Goal: Task Accomplishment & Management: Manage account settings

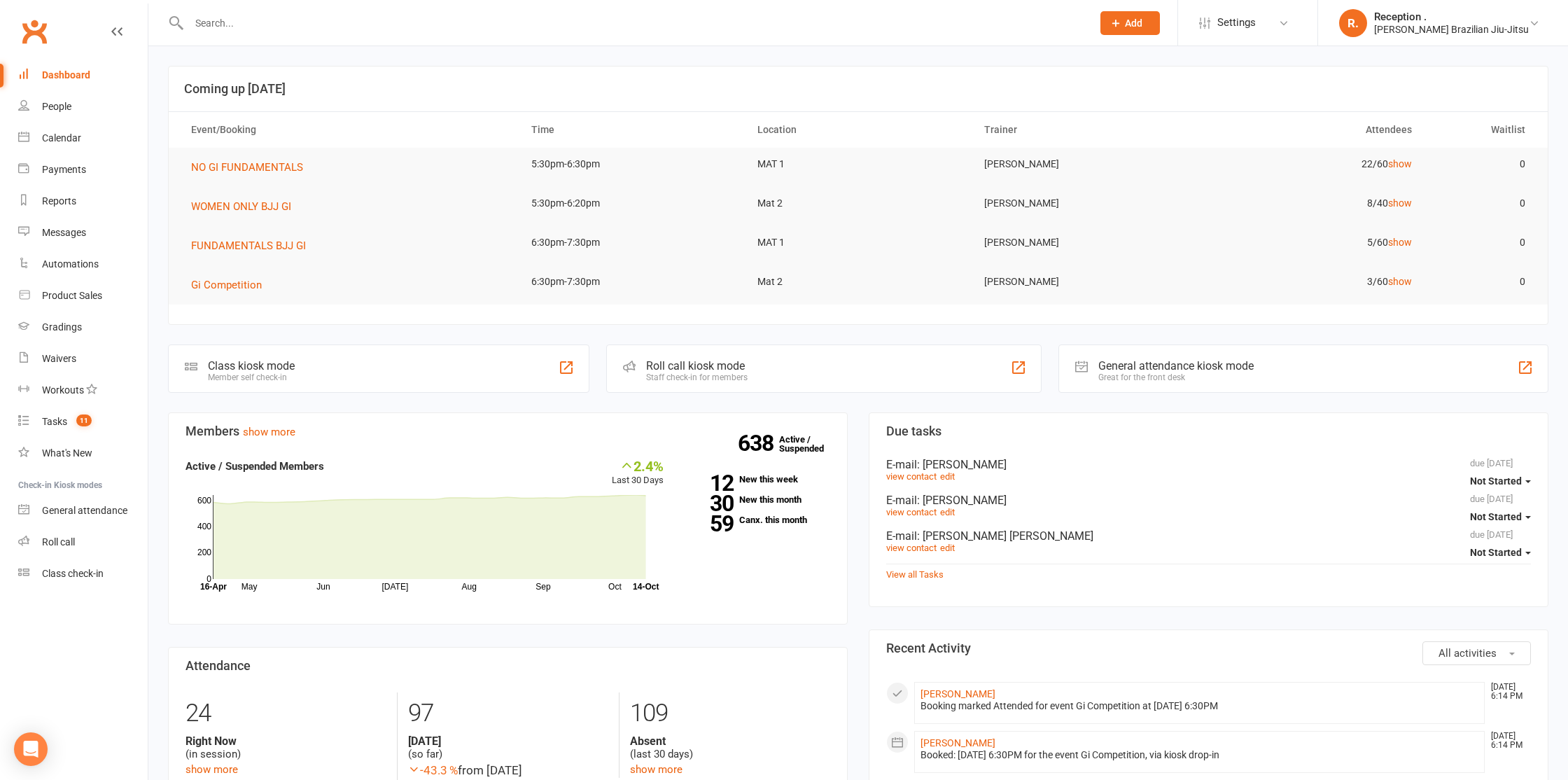
drag, startPoint x: 216, startPoint y: 5, endPoint x: 217, endPoint y: 31, distance: 26.0
click at [216, 9] on div at bounding box center [625, 22] width 914 height 46
click at [217, 31] on input "text" at bounding box center [633, 22] width 897 height 19
click at [276, 204] on span "WOMEN ONLY BJJ GI" at bounding box center [241, 207] width 100 height 12
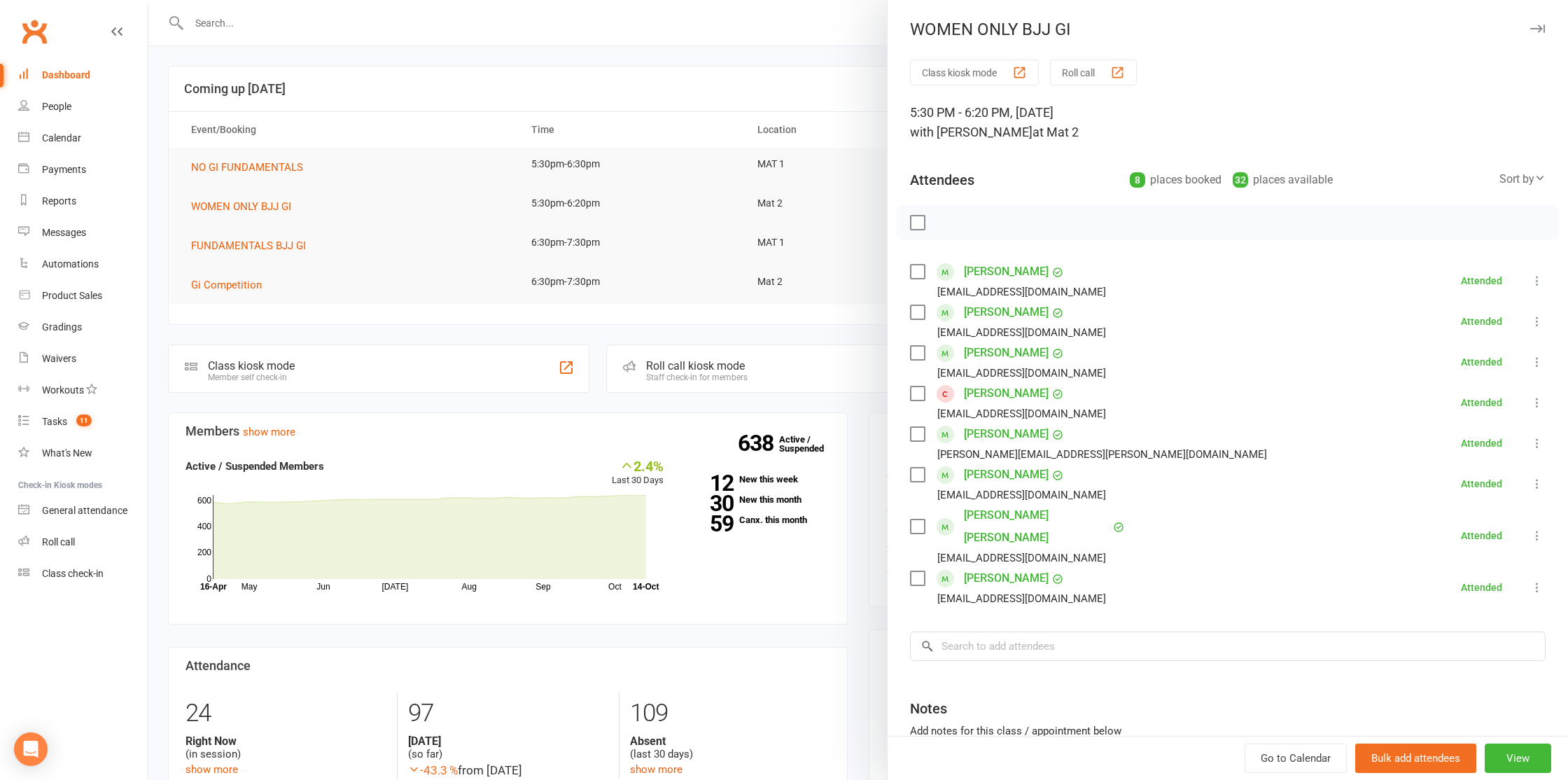
click at [998, 398] on link "[PERSON_NAME]" at bounding box center [1005, 393] width 84 height 22
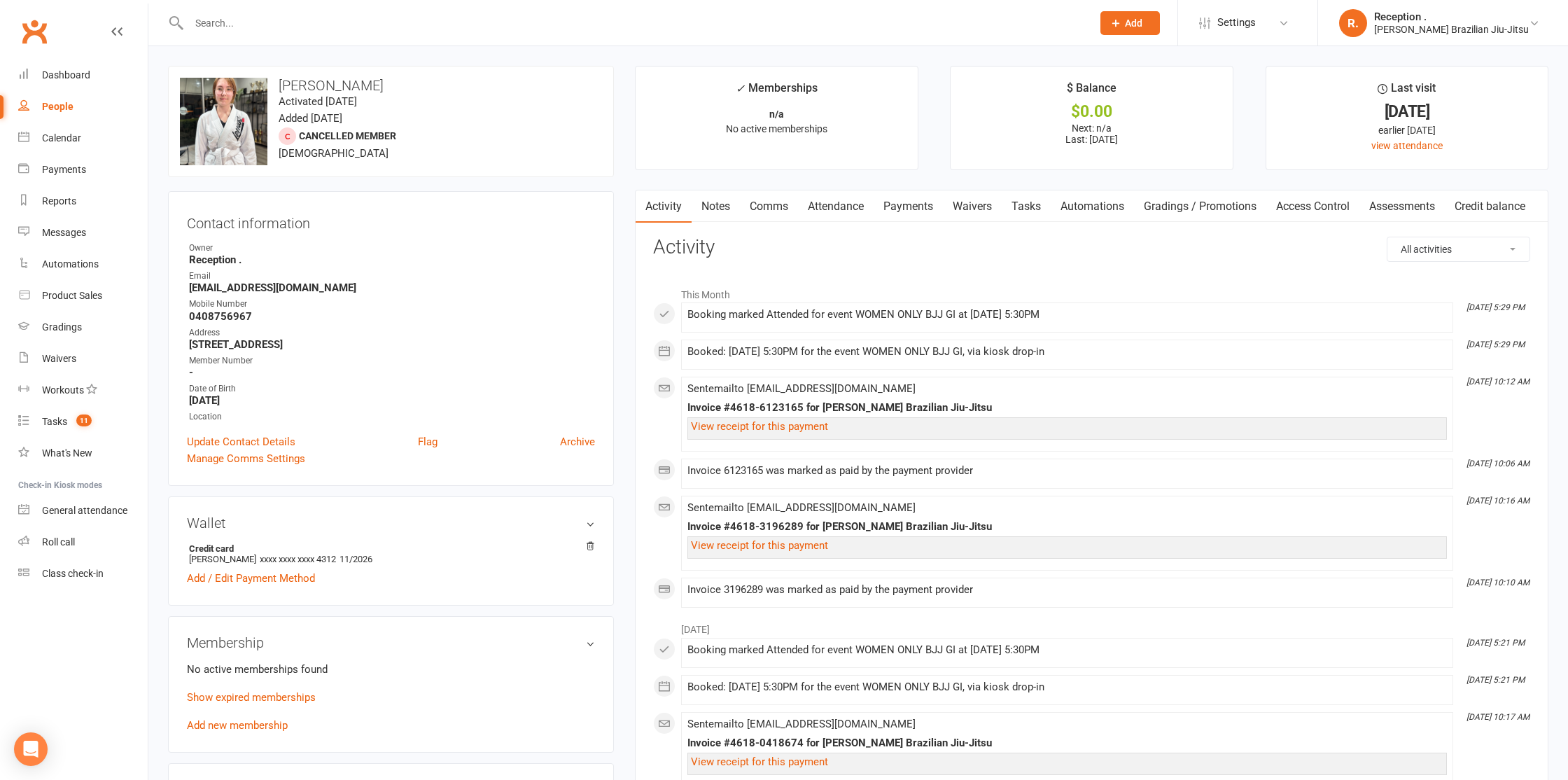
click at [899, 207] on link "Payments" at bounding box center [909, 207] width 70 height 32
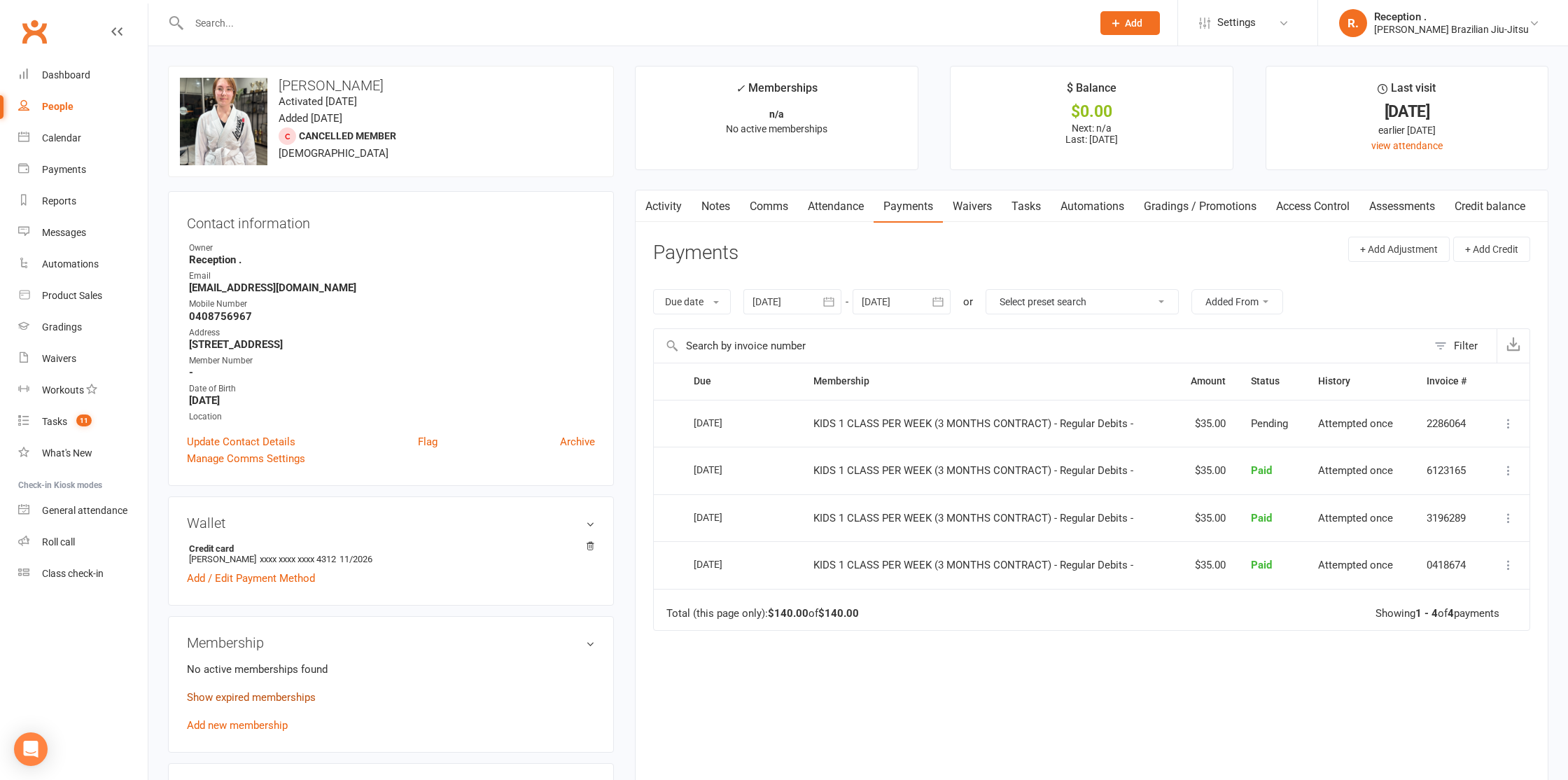
click at [264, 696] on link "Show expired memberships" at bounding box center [251, 697] width 128 height 12
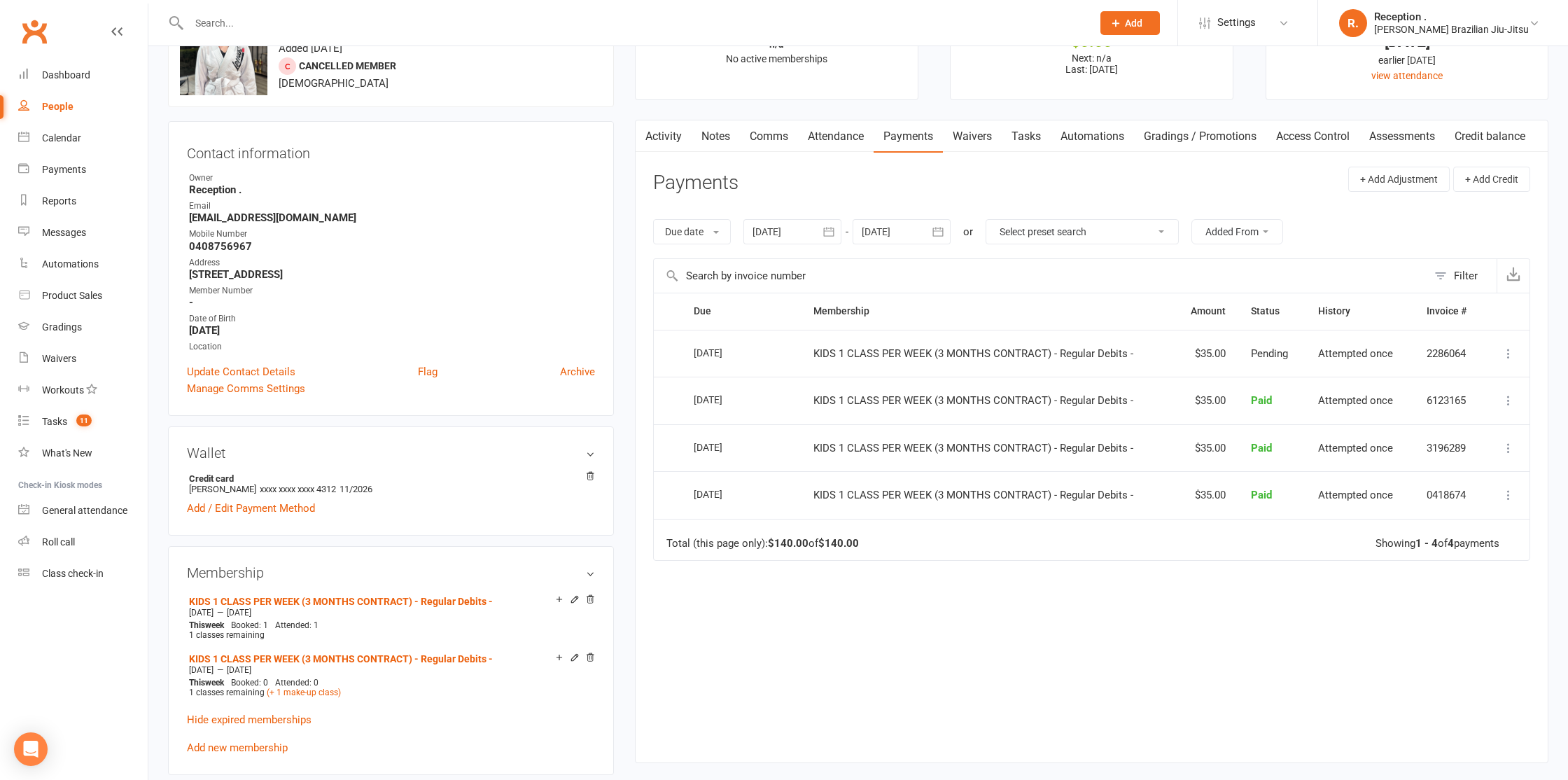
scroll to position [70, 0]
click at [895, 235] on div at bounding box center [902, 231] width 98 height 26
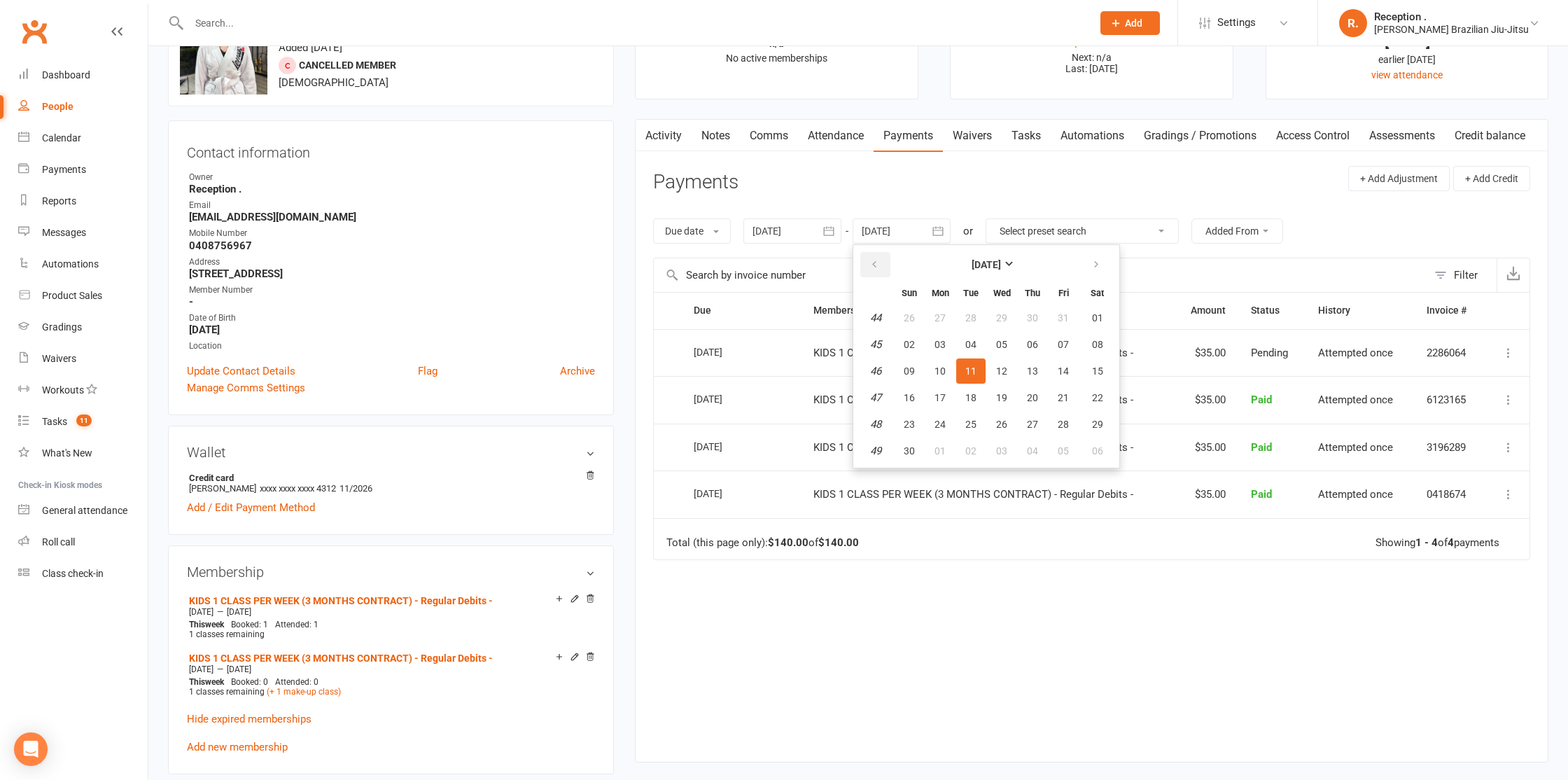
click at [869, 265] on button "button" at bounding box center [875, 265] width 30 height 26
click at [694, 274] on input "text" at bounding box center [1040, 275] width 773 height 33
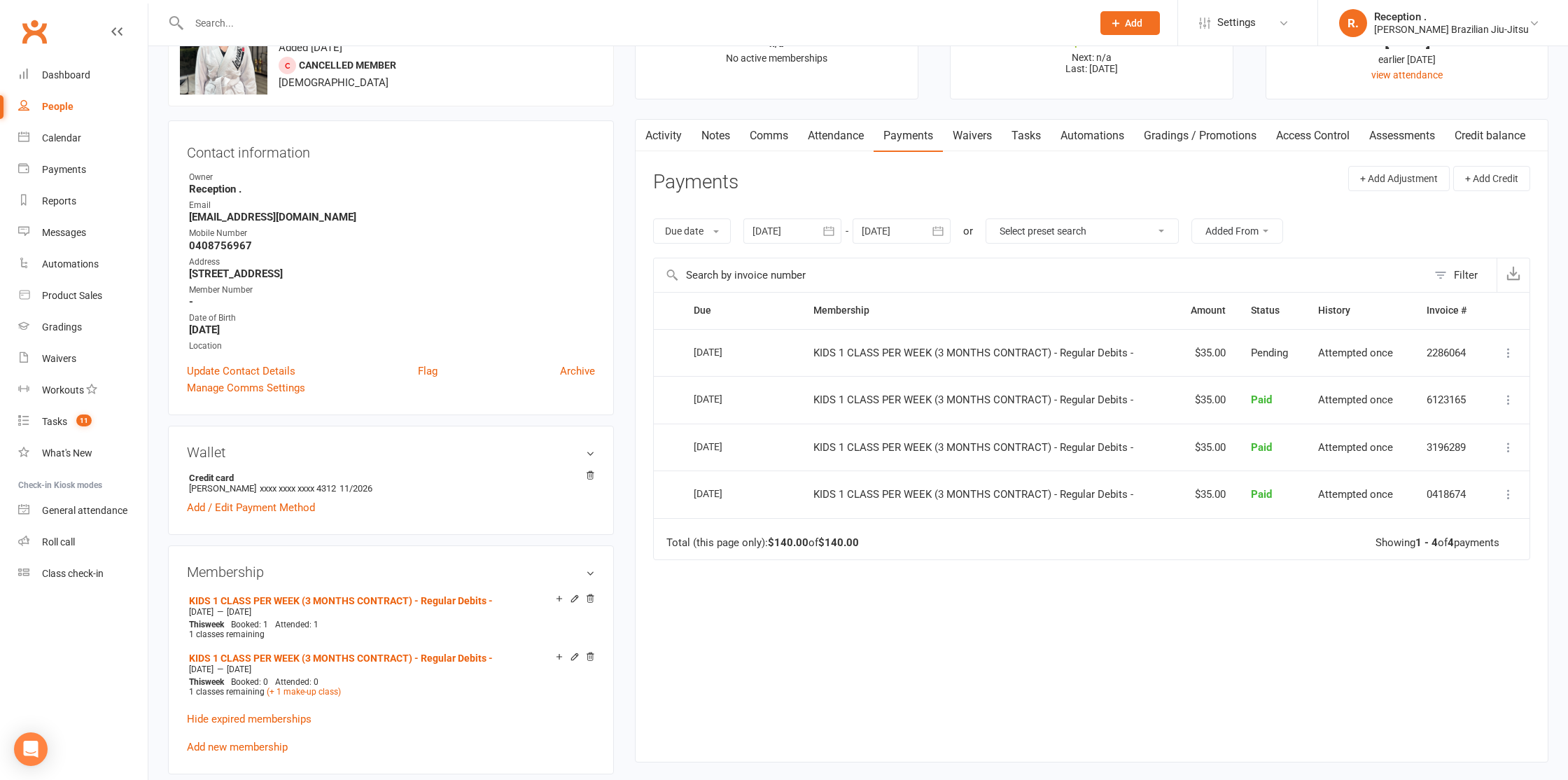
click at [795, 275] on input "text" at bounding box center [1040, 275] width 773 height 33
drag, startPoint x: 745, startPoint y: 350, endPoint x: 654, endPoint y: 345, distance: 91.1
click at [654, 345] on tr "Select this 07 Oct 2025 Ivy Rynehart KIDS 1 CLASS PER WEEK (3 MONTHS CONTRACT) …" at bounding box center [1091, 353] width 875 height 48
click at [775, 221] on div at bounding box center [793, 231] width 98 height 26
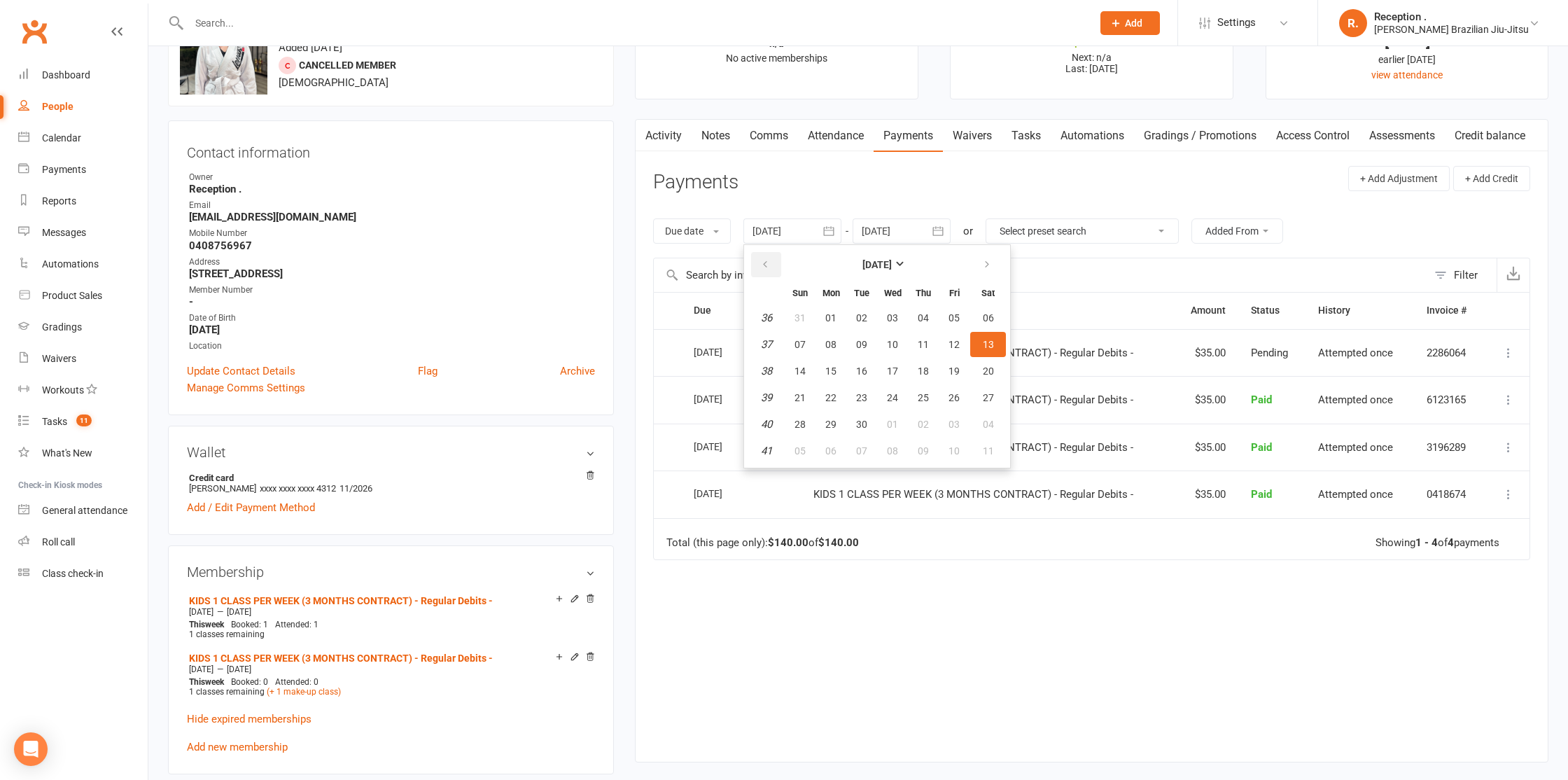
drag, startPoint x: 762, startPoint y: 269, endPoint x: 1036, endPoint y: 246, distance: 275.0
click at [1036, 246] on div "Due date Due date Date paid Date failed Date settled 13 Sep 2025 September 2025…" at bounding box center [1091, 231] width 877 height 53
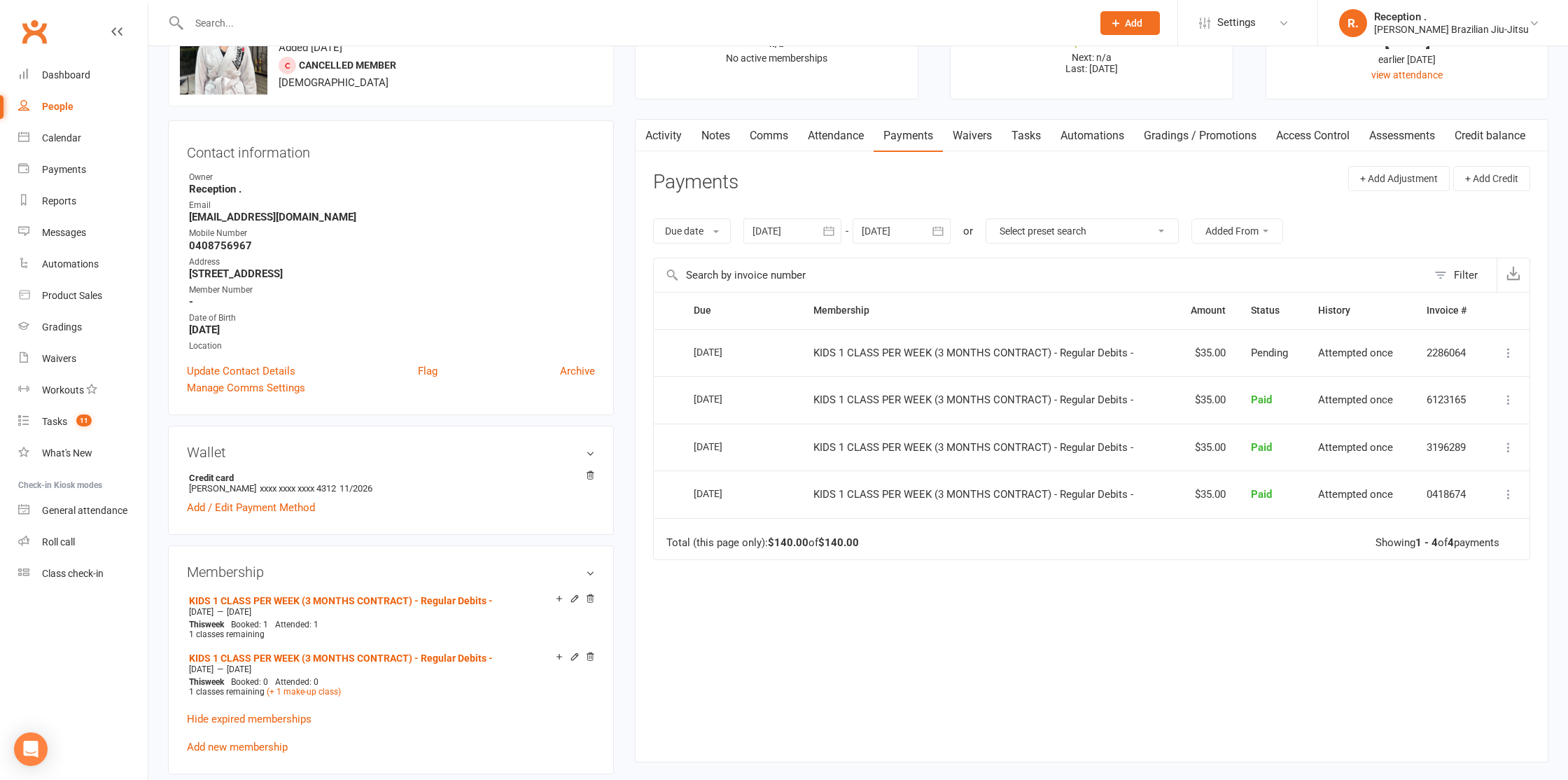
click at [870, 240] on div at bounding box center [902, 231] width 98 height 26
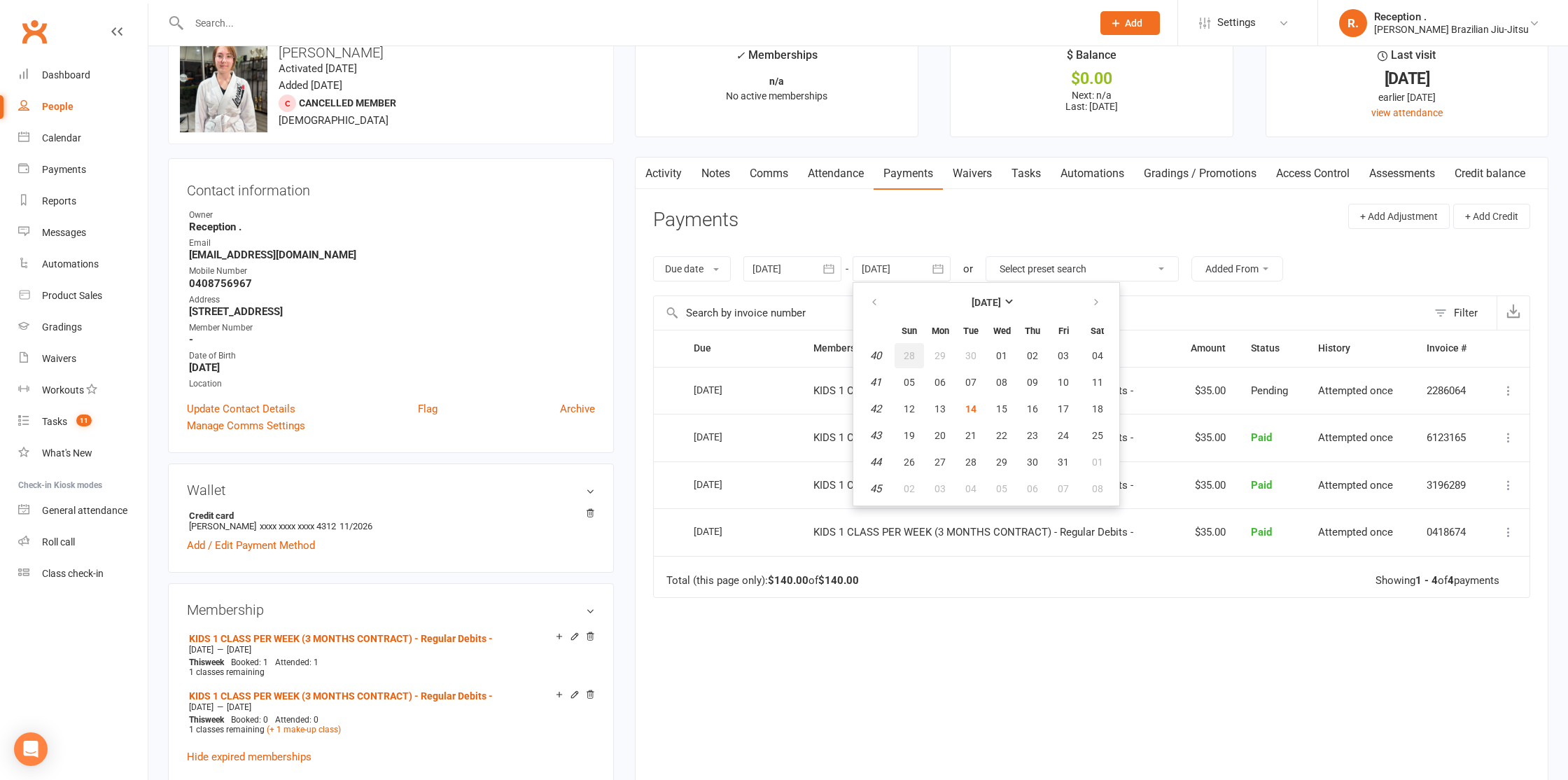
scroll to position [0, 0]
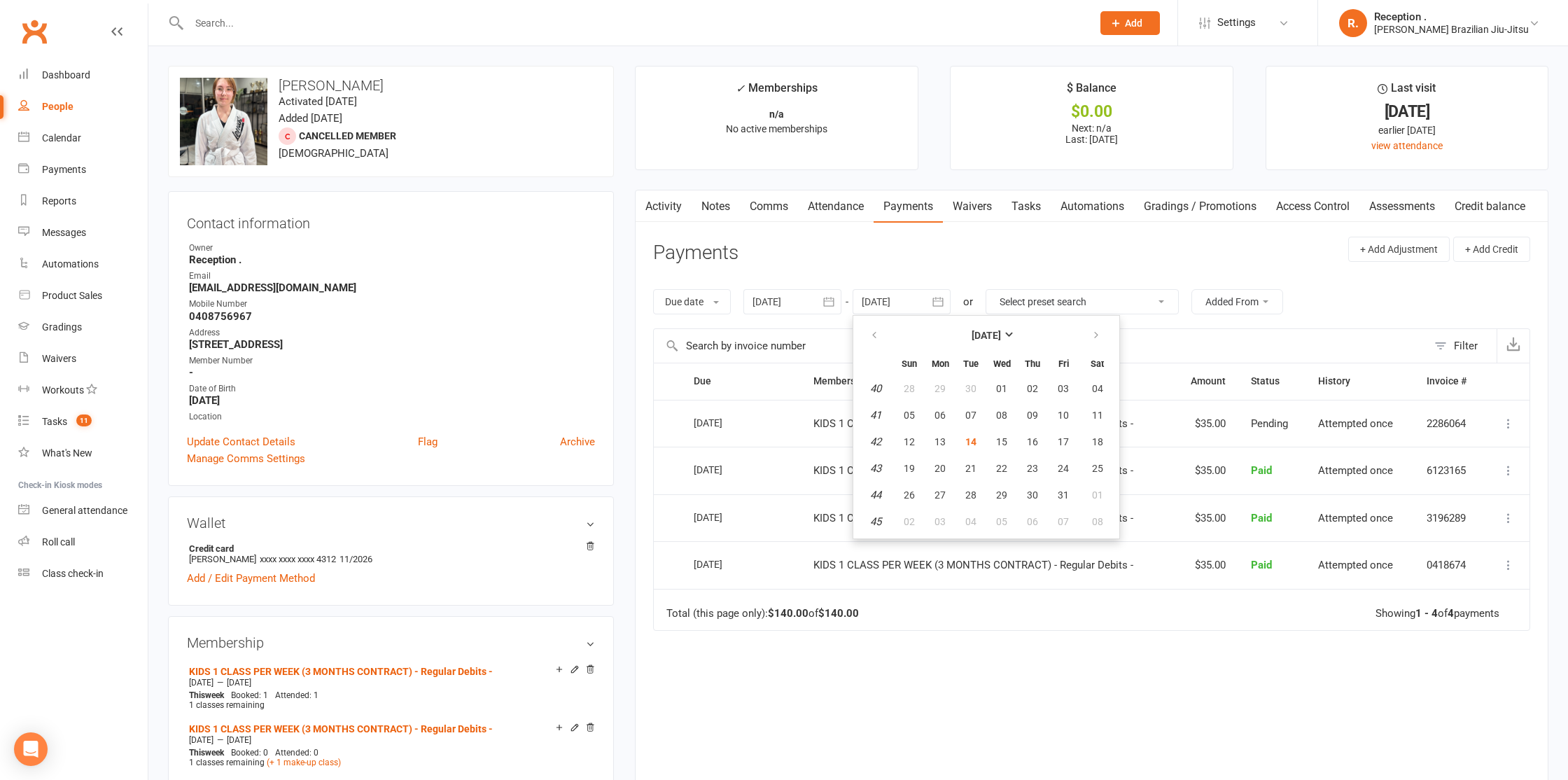
click at [960, 267] on header "Payments + Add Adjustment + Add Credit" at bounding box center [1091, 256] width 877 height 39
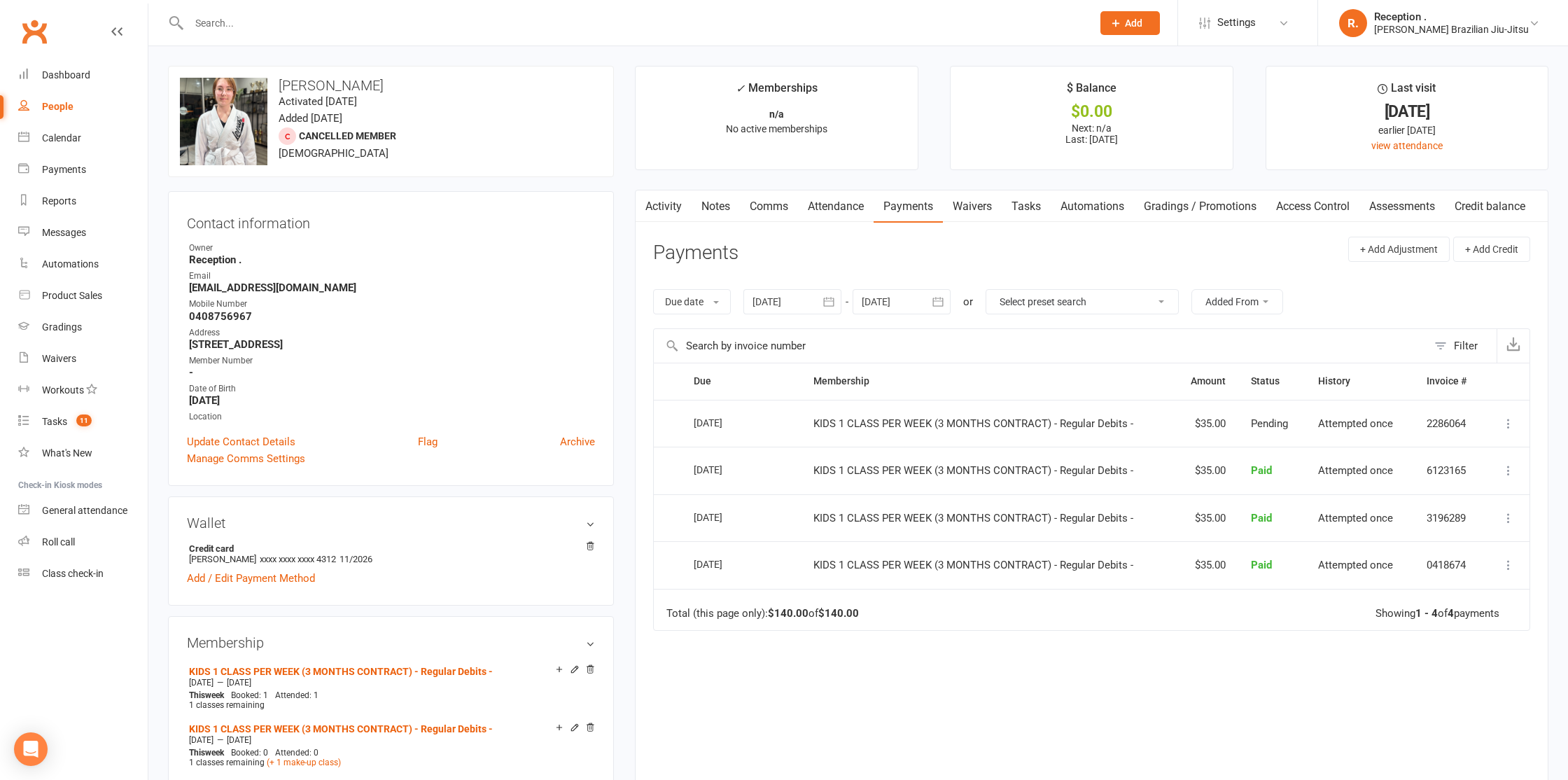
click at [882, 300] on div at bounding box center [902, 302] width 98 height 26
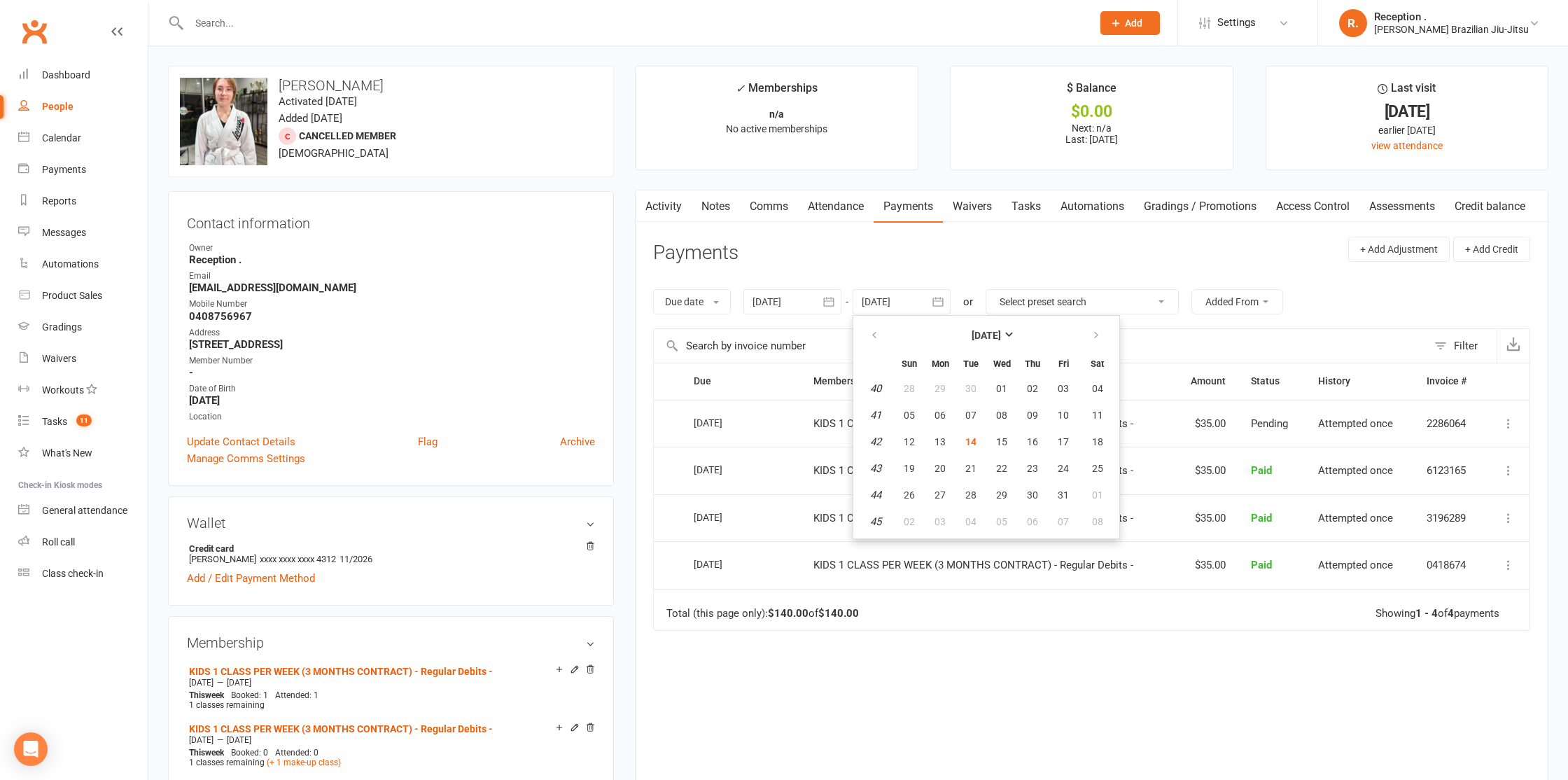
click at [981, 645] on div "Due Contact Membership Amount Status History Invoice # Select this 07 Oct 2025 …" at bounding box center [1091, 587] width 877 height 449
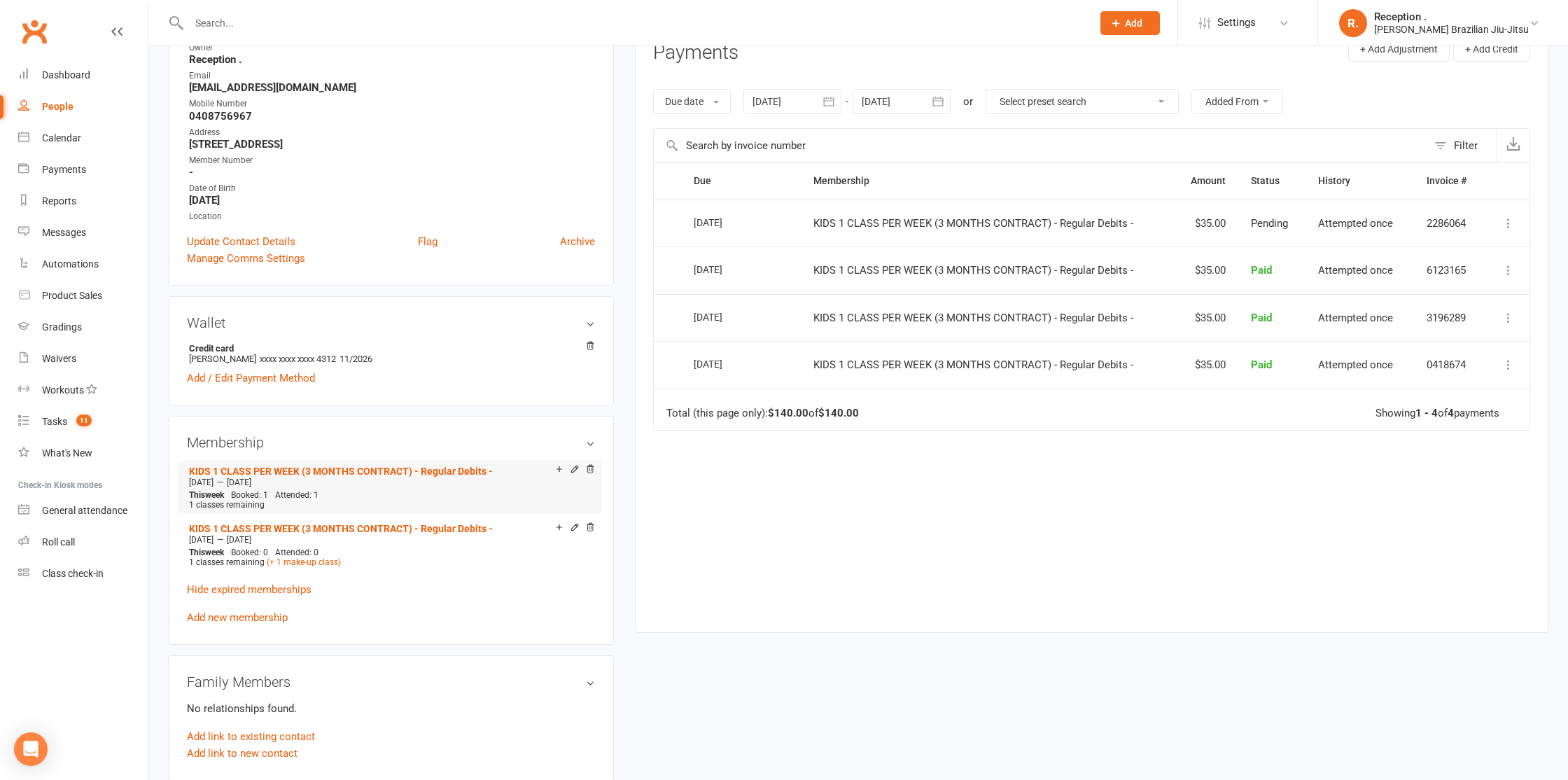
scroll to position [202, 0]
click at [238, 611] on link "Add new membership" at bounding box center [237, 615] width 101 height 12
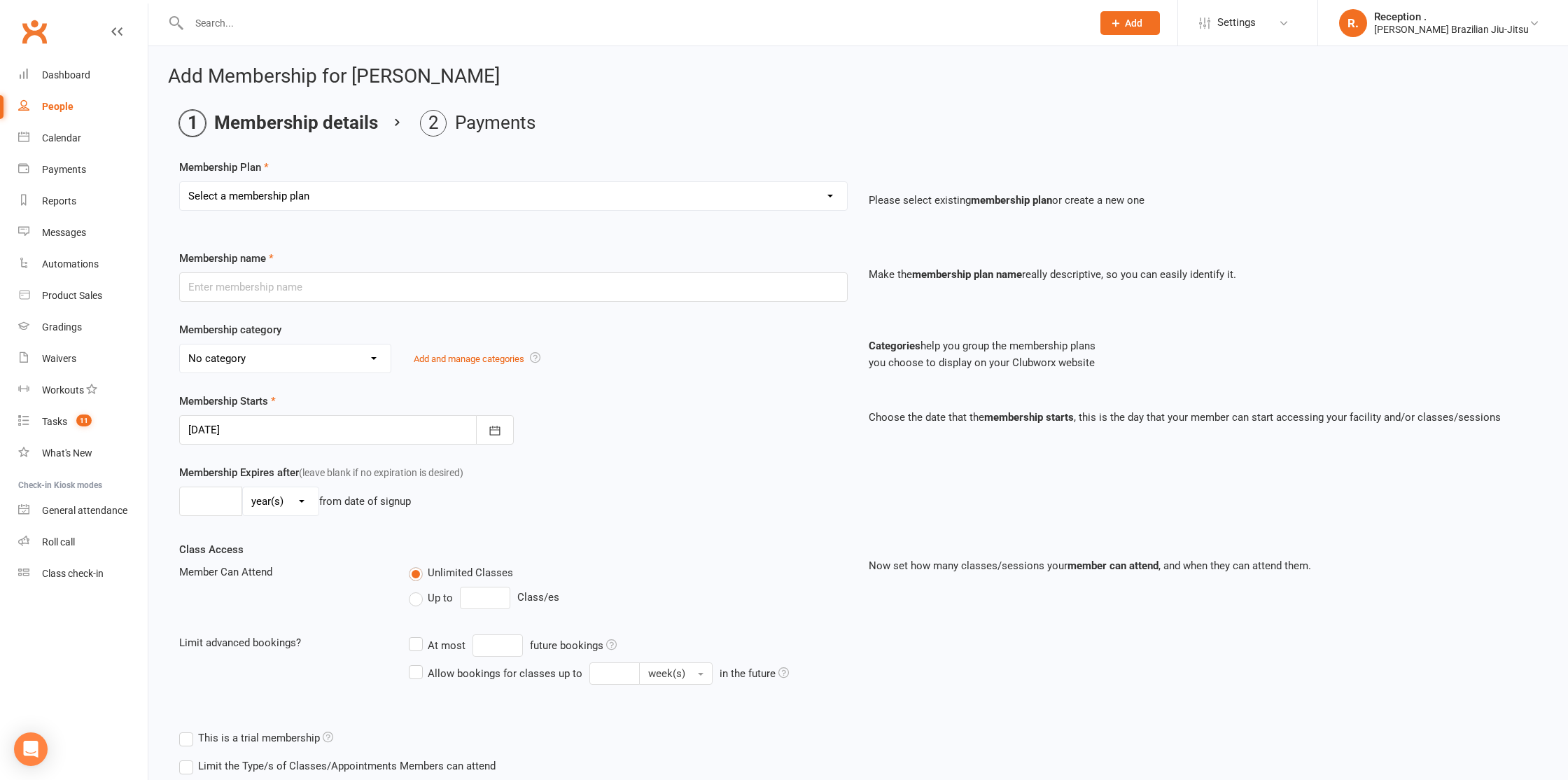
click at [255, 193] on select "Select a membership plan Create new Membership Plan FREE ADULTS 12 MONTH CONTRA…" at bounding box center [513, 196] width 667 height 28
select select "14"
click at [180, 182] on select "Select a membership plan Create new Membership Plan FREE ADULTS 12 MONTH CONTRA…" at bounding box center [513, 196] width 667 height 28
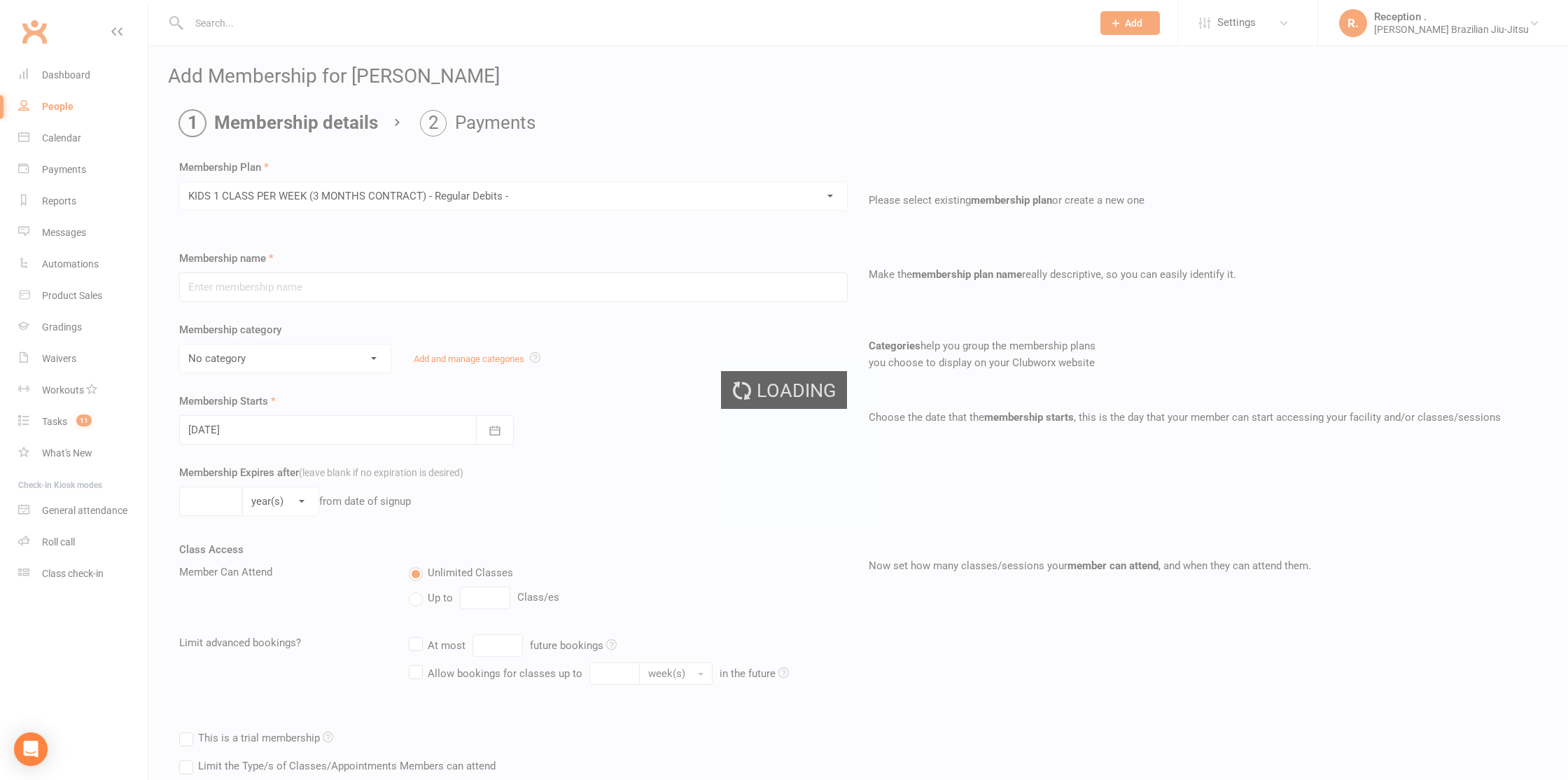
type input "KIDS 1 CLASS PER WEEK (3 MONTHS CONTRACT) - Regular Debits -"
select select "1"
type input "0"
type input "1"
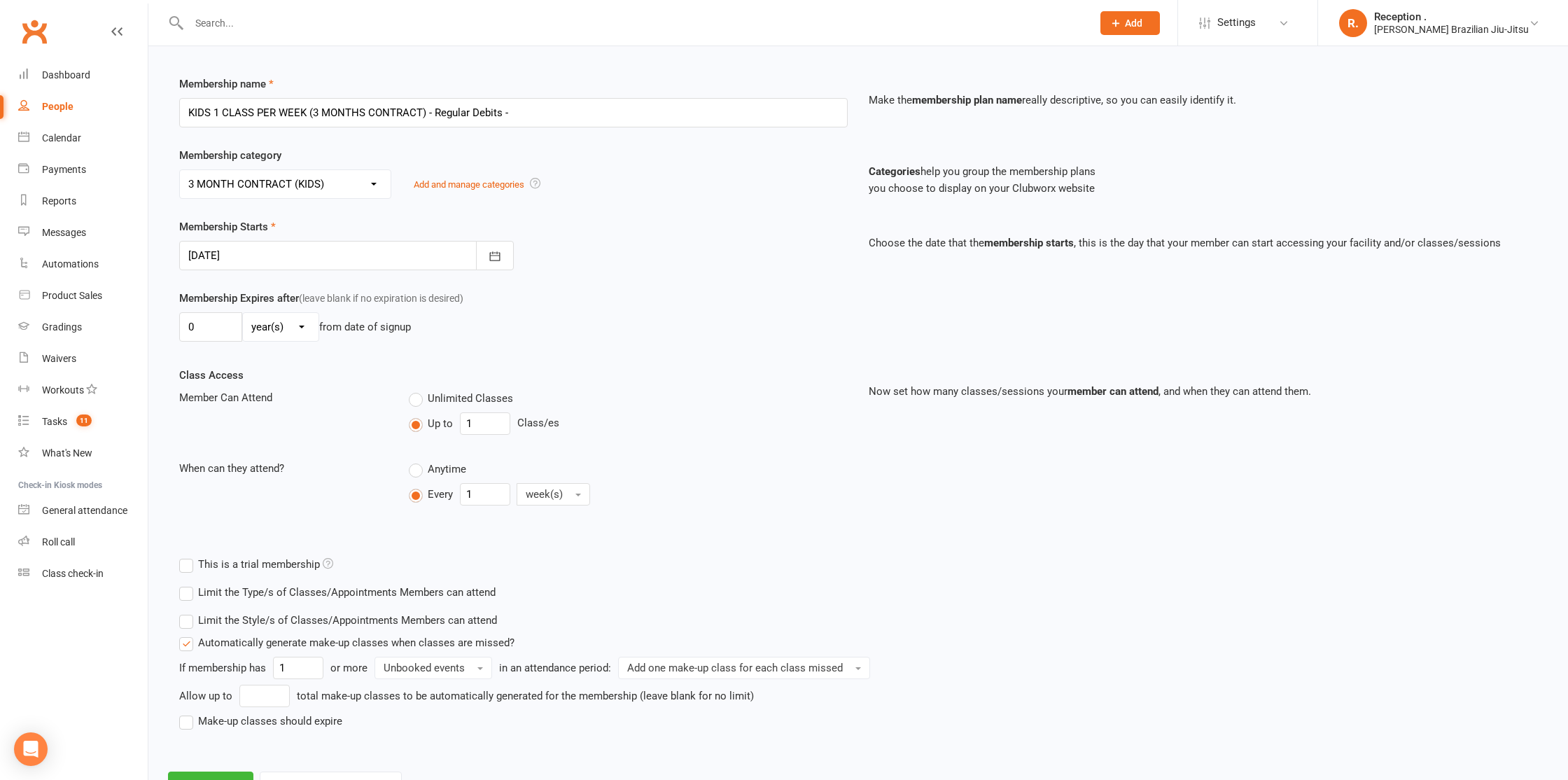
scroll to position [235, 0]
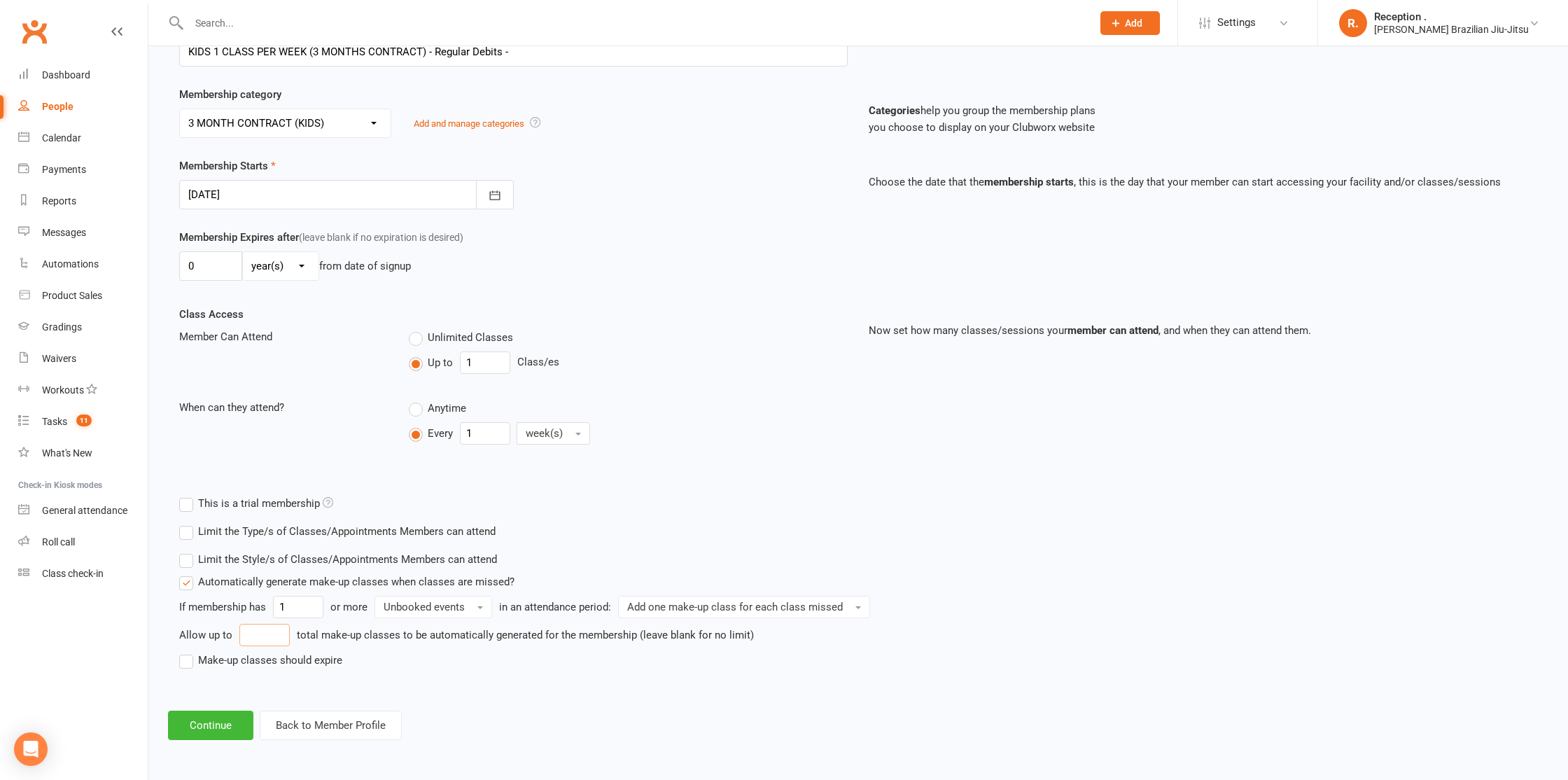
click at [241, 644] on input "number" at bounding box center [264, 635] width 50 height 22
type input "6"
click at [204, 662] on label "Make-up classes should expire" at bounding box center [261, 660] width 163 height 17
click at [188, 652] on input "Make-up classes should expire" at bounding box center [184, 652] width 9 height 0
click at [255, 690] on input "number" at bounding box center [257, 685] width 62 height 22
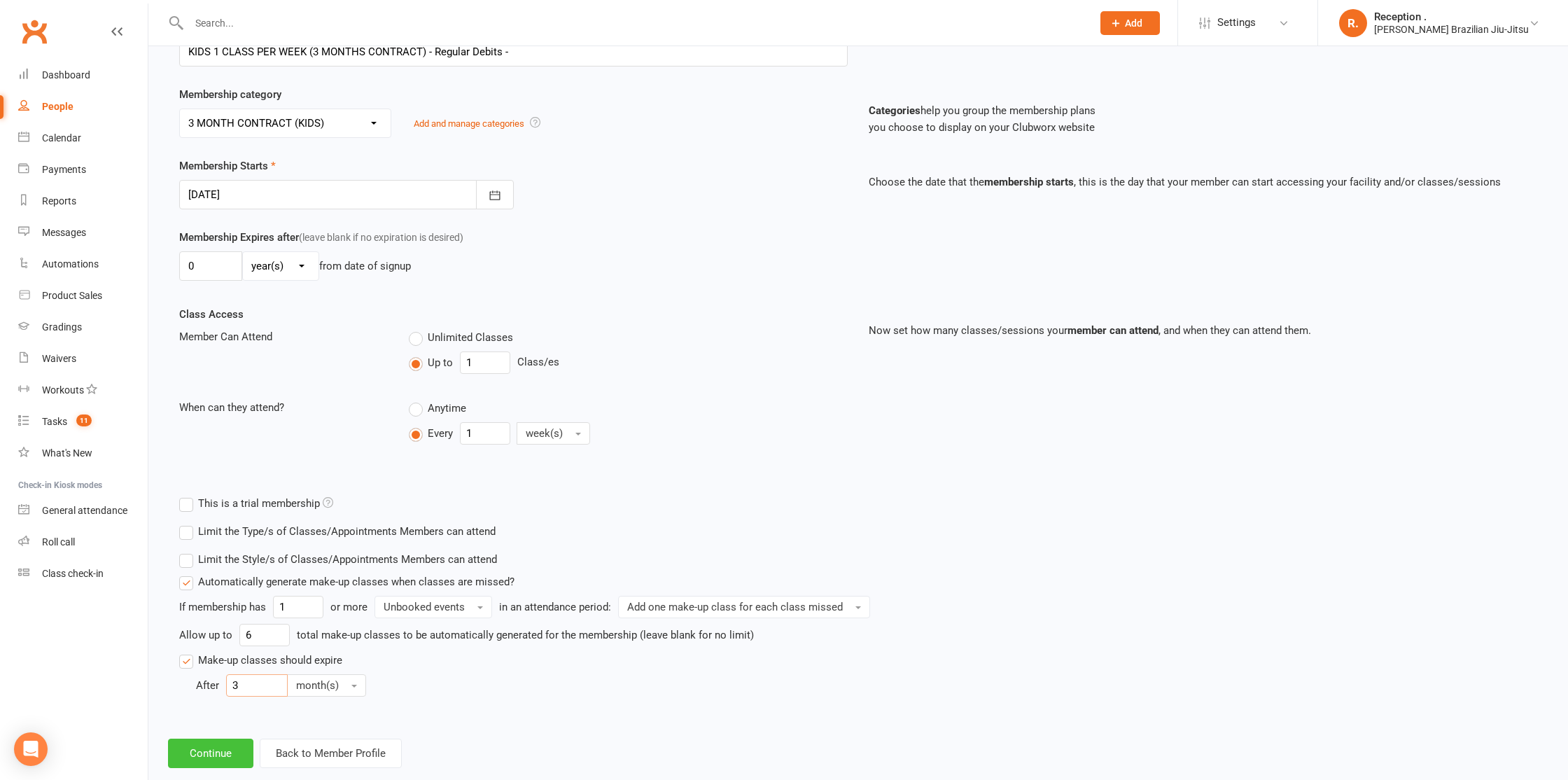
type input "3"
click at [208, 741] on button "Continue" at bounding box center [211, 753] width 85 height 29
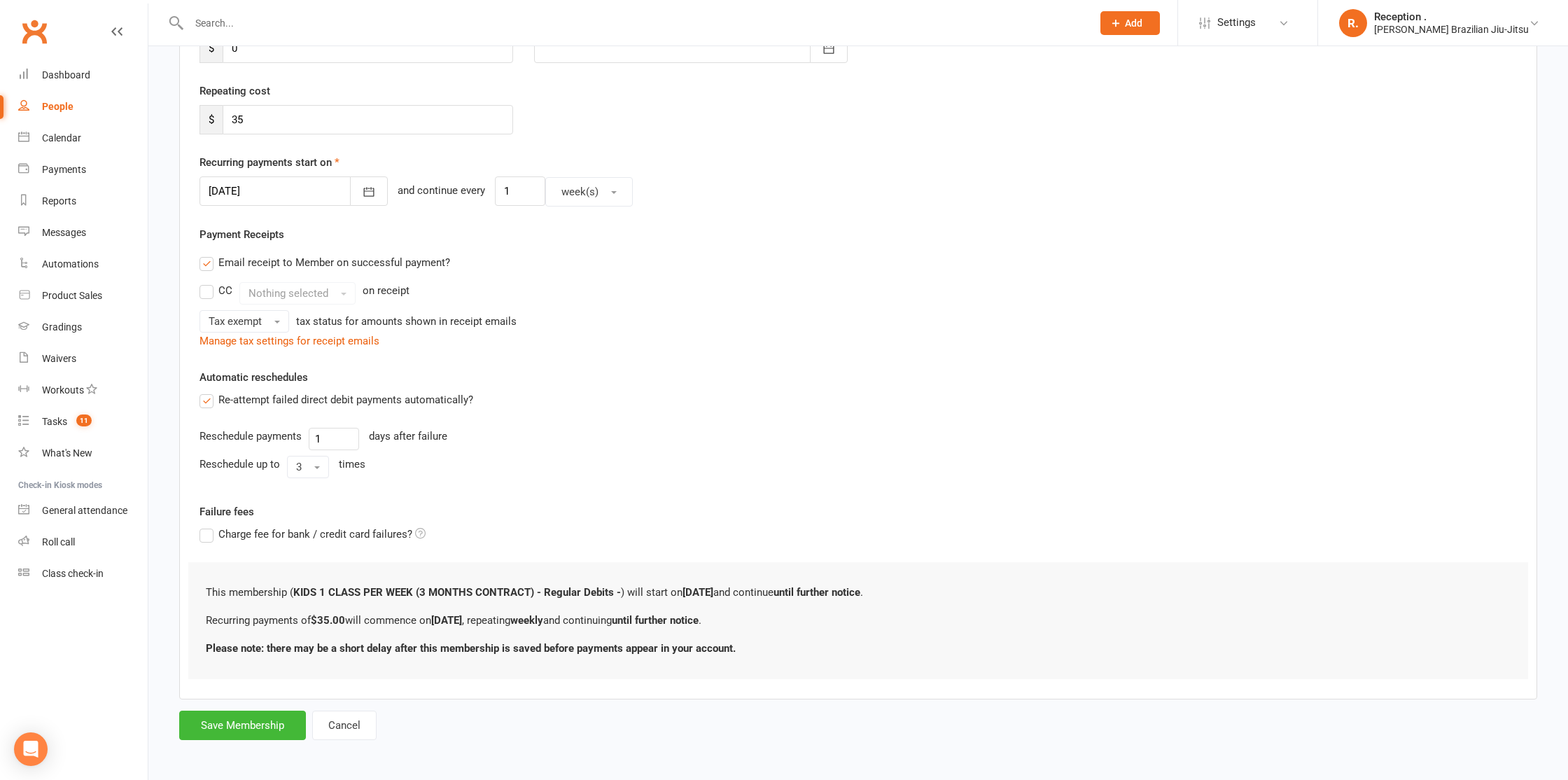
scroll to position [0, 0]
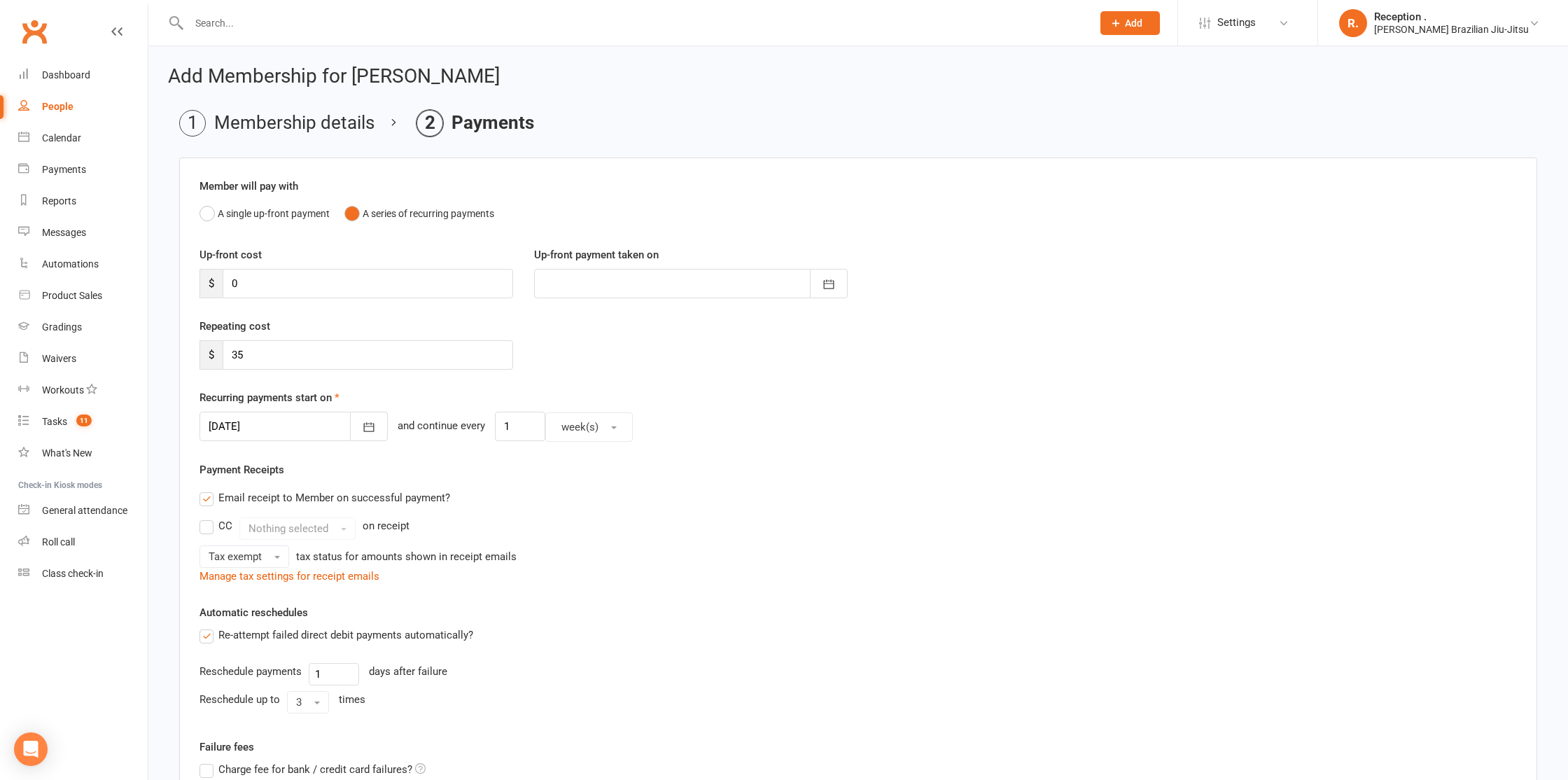
click at [286, 429] on div at bounding box center [293, 426] width 188 height 29
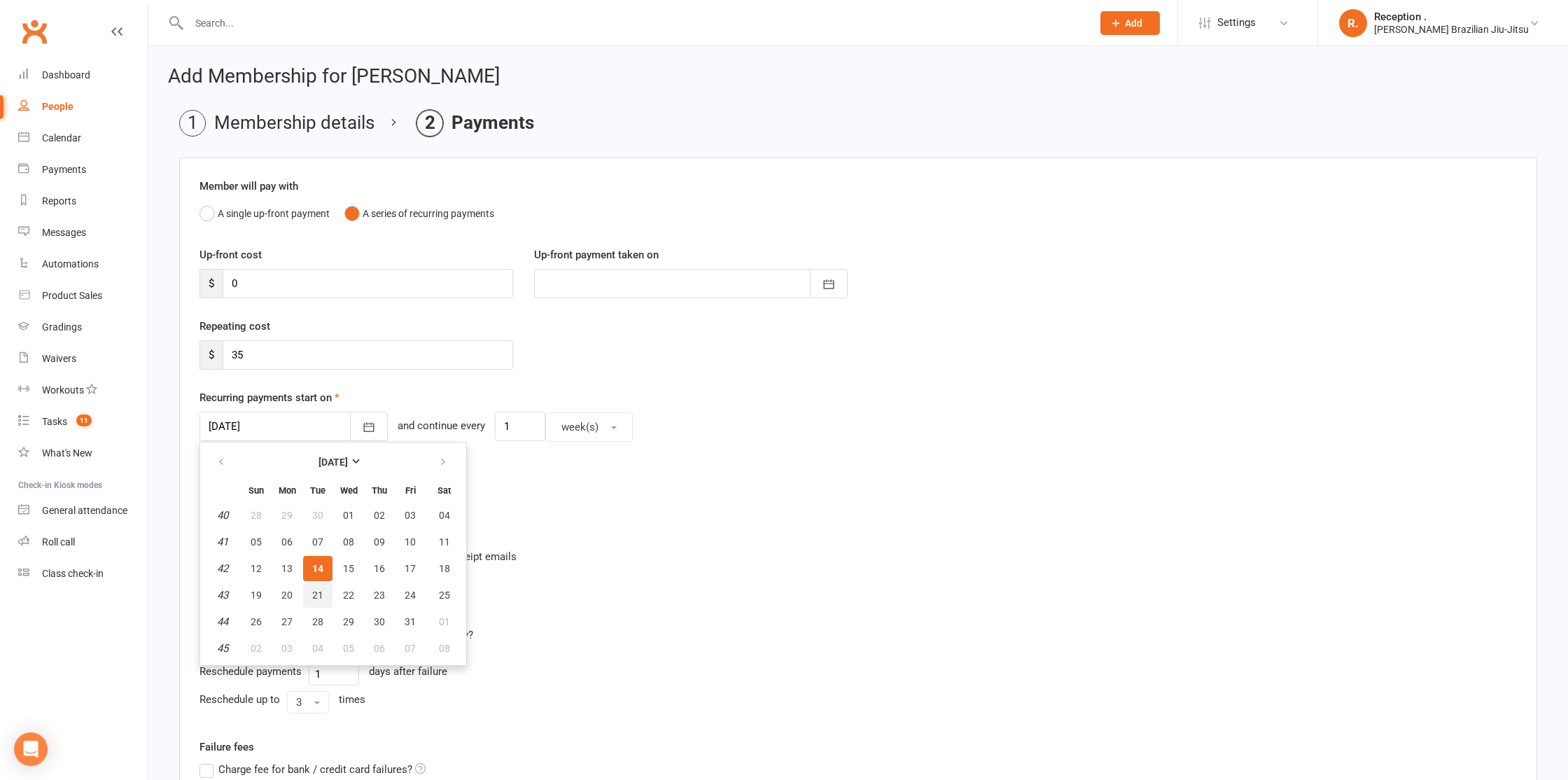
click at [317, 591] on span "21" at bounding box center [317, 595] width 11 height 11
type input "21 Oct 2025"
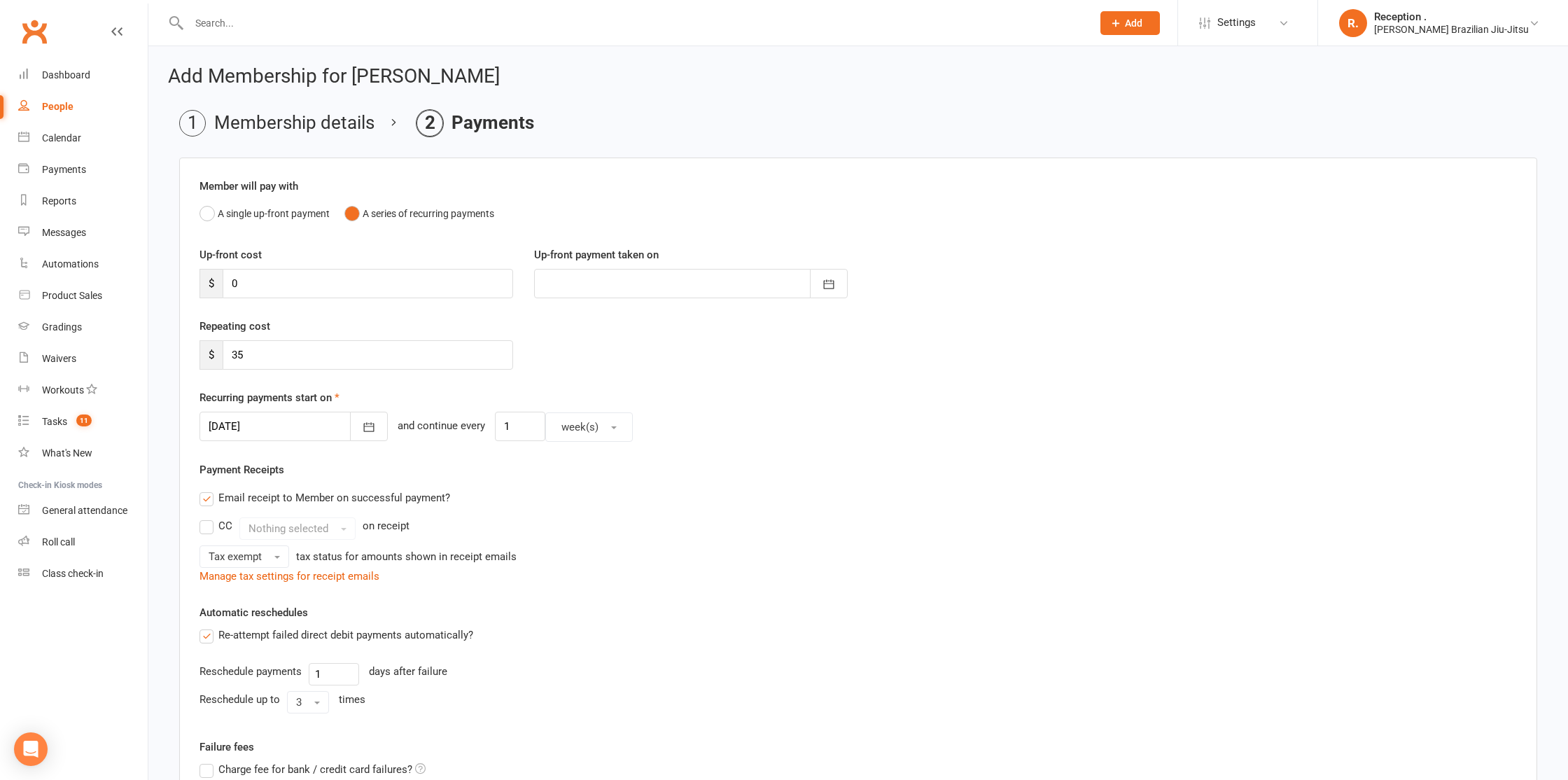
click at [290, 127] on li "Membership details" at bounding box center [277, 123] width 195 height 26
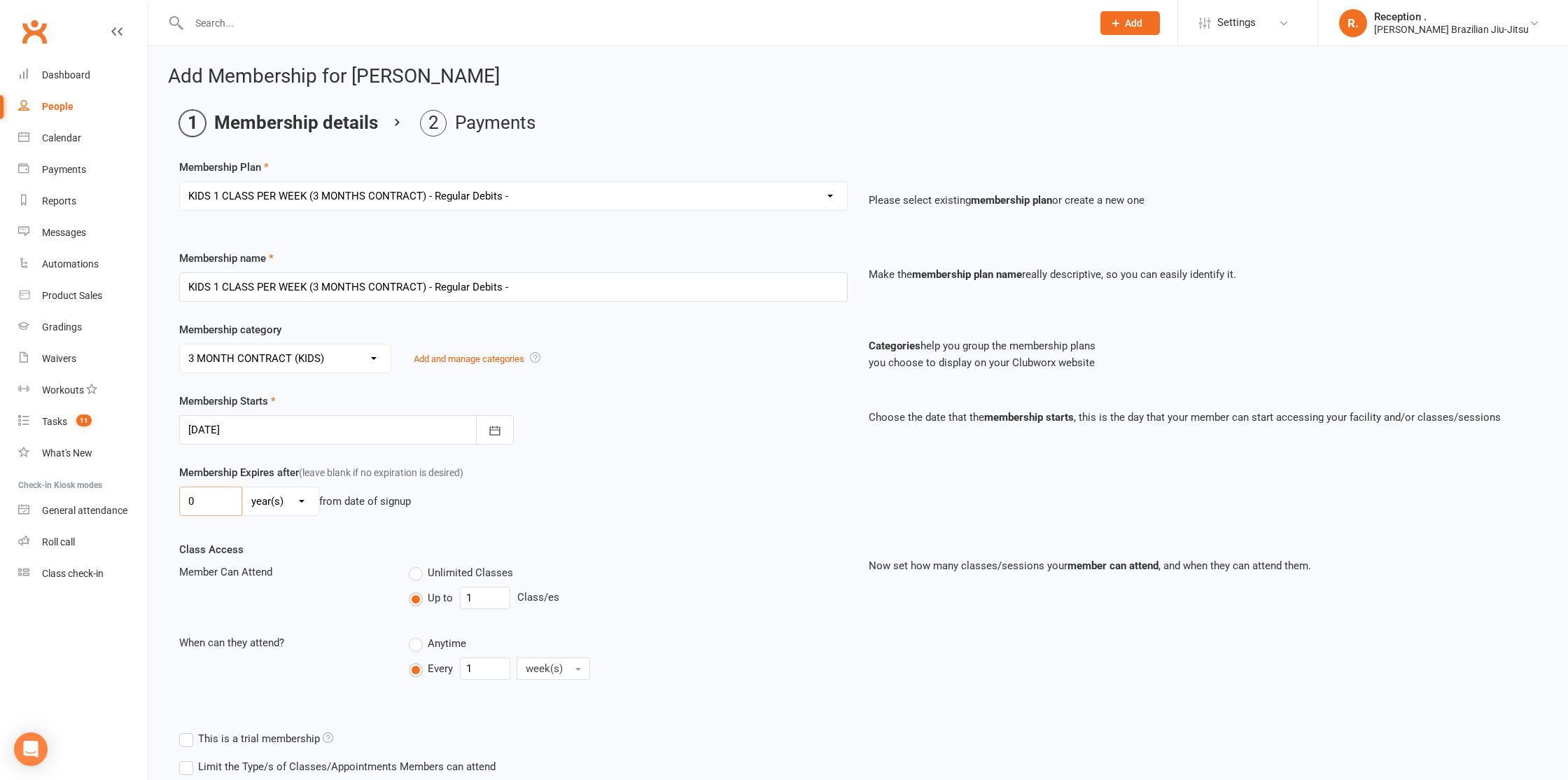
click at [223, 506] on input "0" at bounding box center [211, 501] width 63 height 29
type input "3"
click at [303, 502] on select "day(s) week(s) month(s) year(s)" at bounding box center [281, 501] width 76 height 28
select select "2"
click at [243, 487] on select "day(s) week(s) month(s) year(s)" at bounding box center [281, 501] width 76 height 28
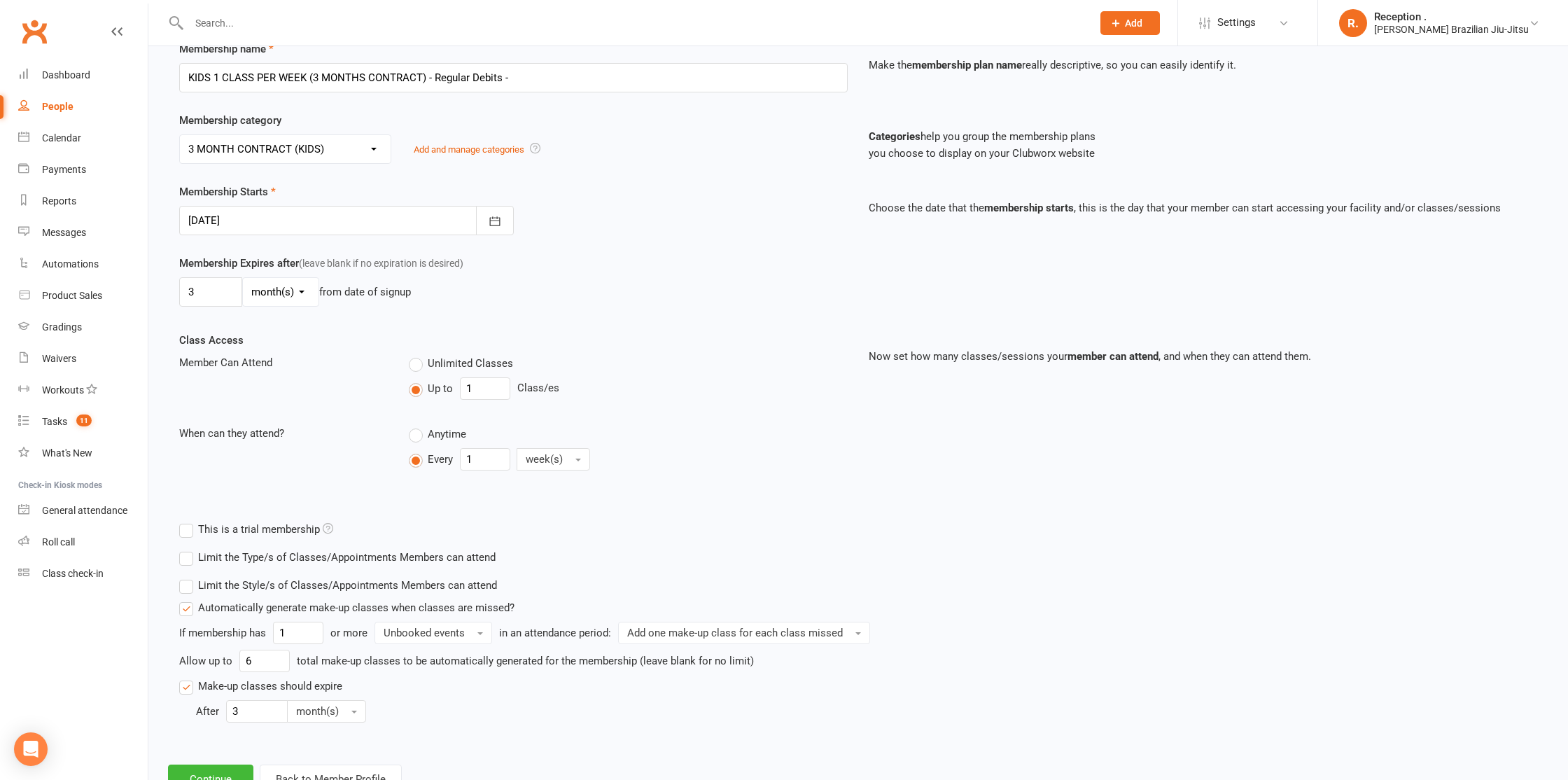
scroll to position [263, 0]
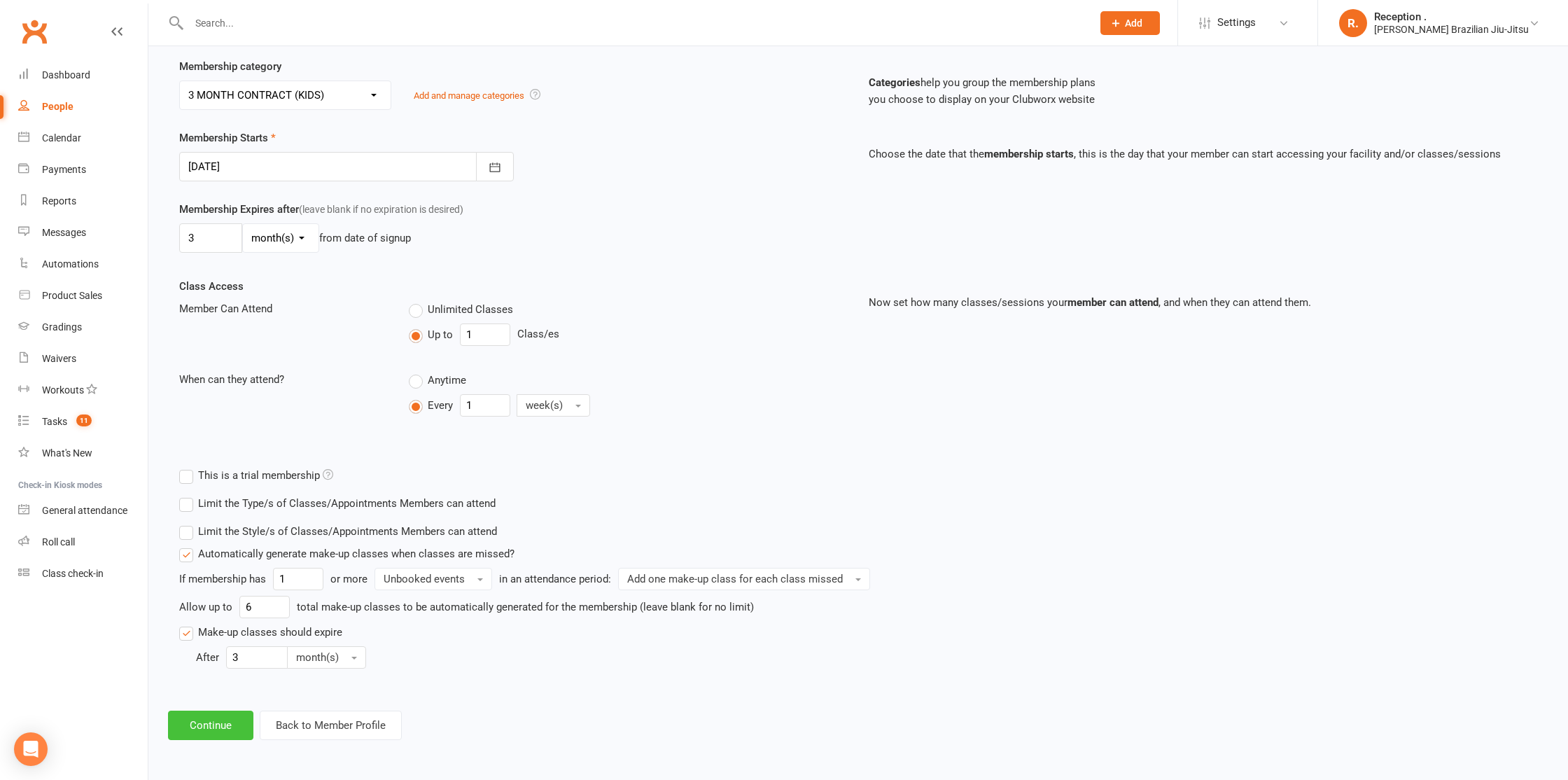
click at [223, 734] on button "Continue" at bounding box center [211, 725] width 85 height 29
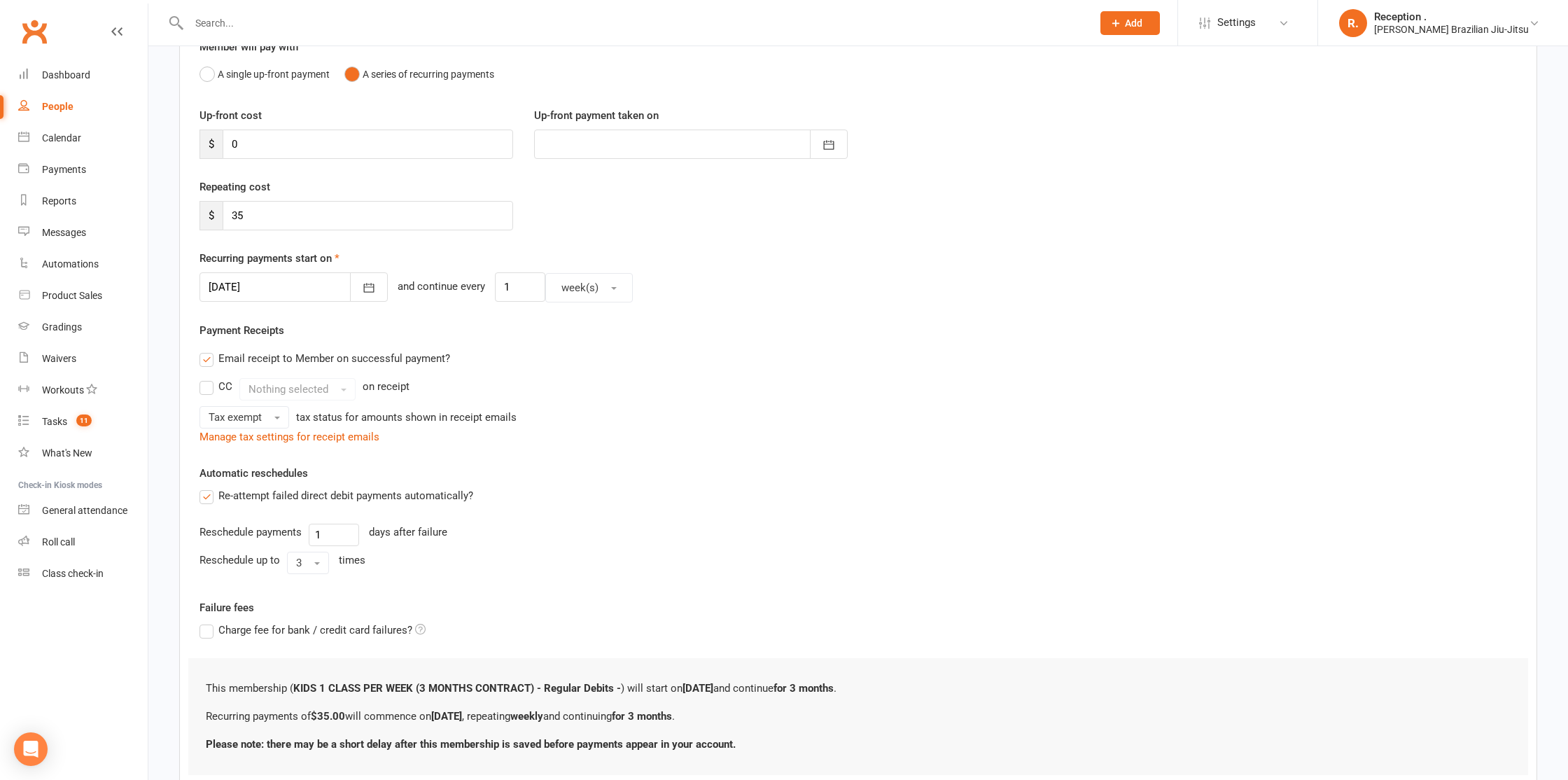
scroll to position [238, 0]
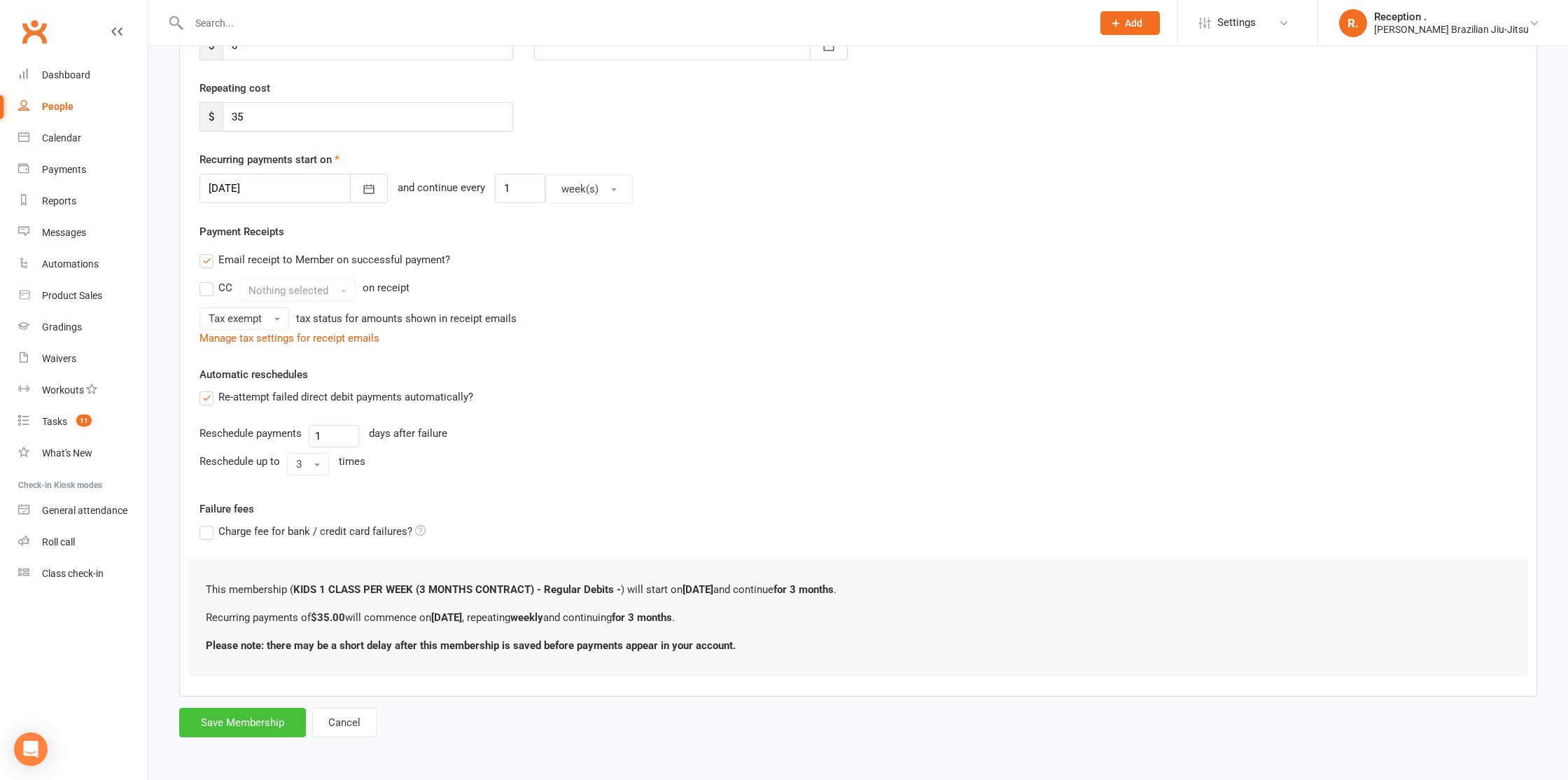
click at [245, 734] on button "Save Membership" at bounding box center [243, 722] width 127 height 29
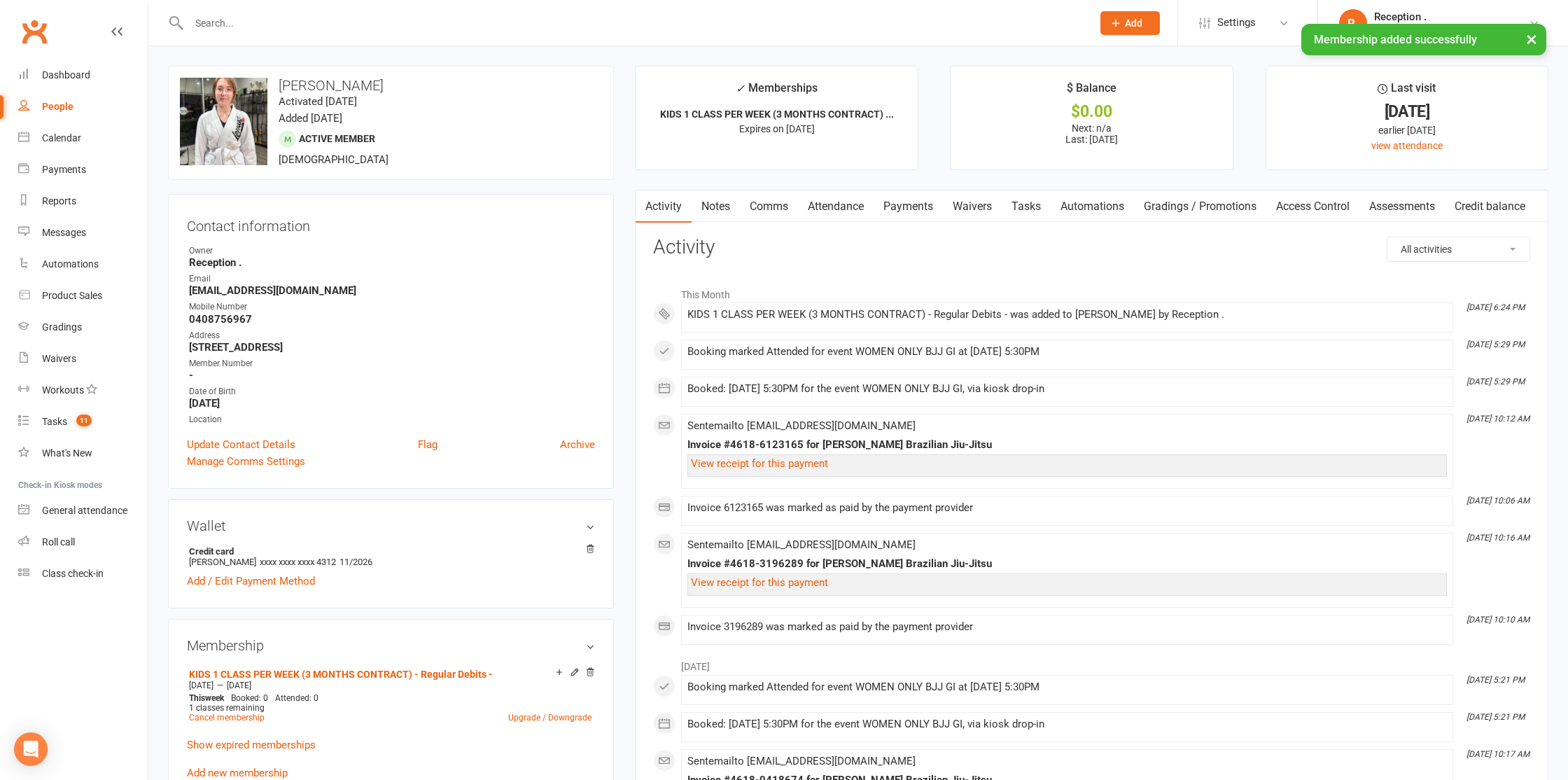
click at [275, 282] on div "Email" at bounding box center [392, 279] width 406 height 13
click at [267, 293] on strong "rynehartelectrical@live.com.au" at bounding box center [392, 290] width 406 height 12
copy render-form-field "rynehartelectrical@live.com.au"
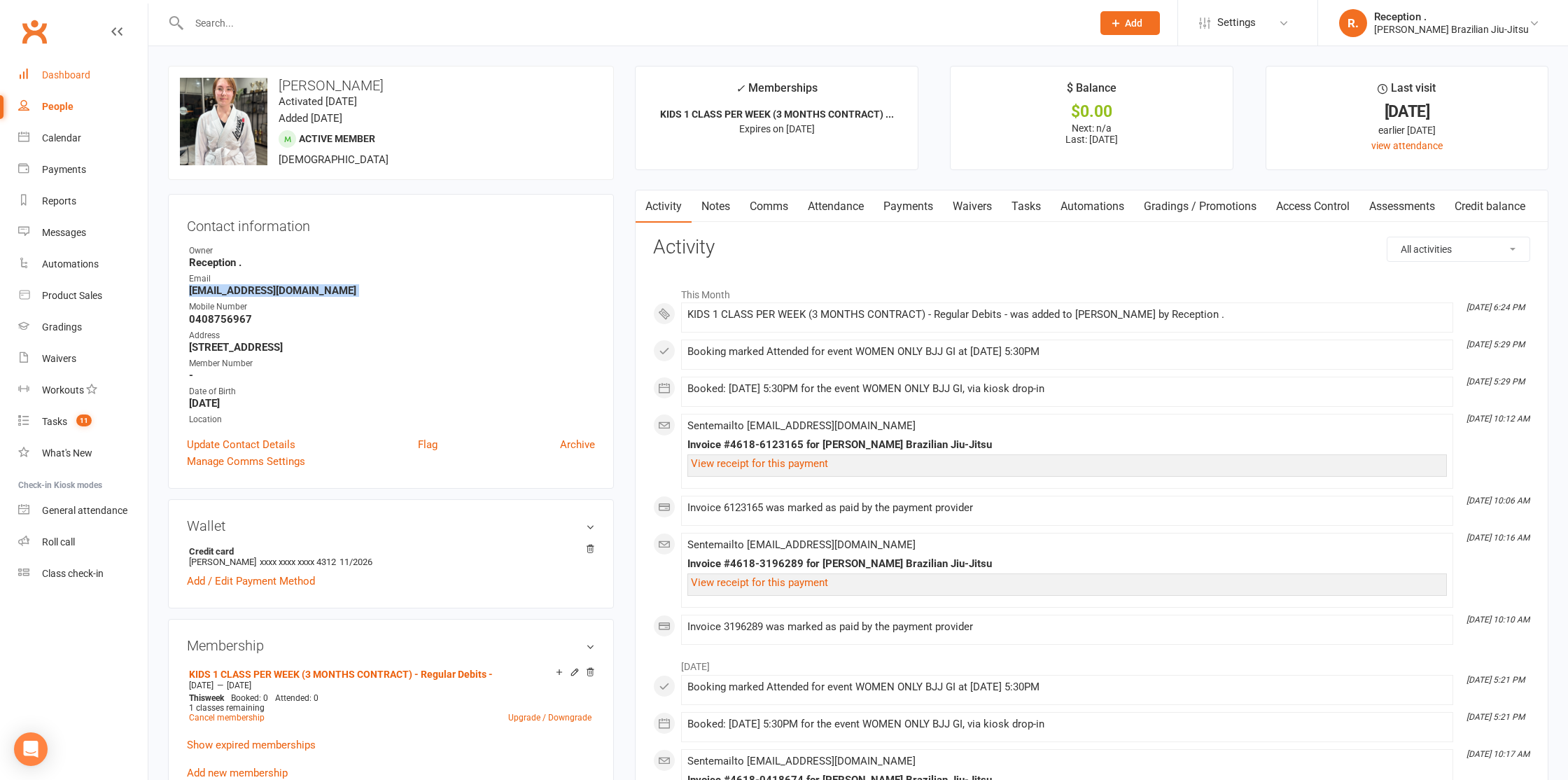
click at [50, 79] on div "Dashboard" at bounding box center [66, 75] width 48 height 11
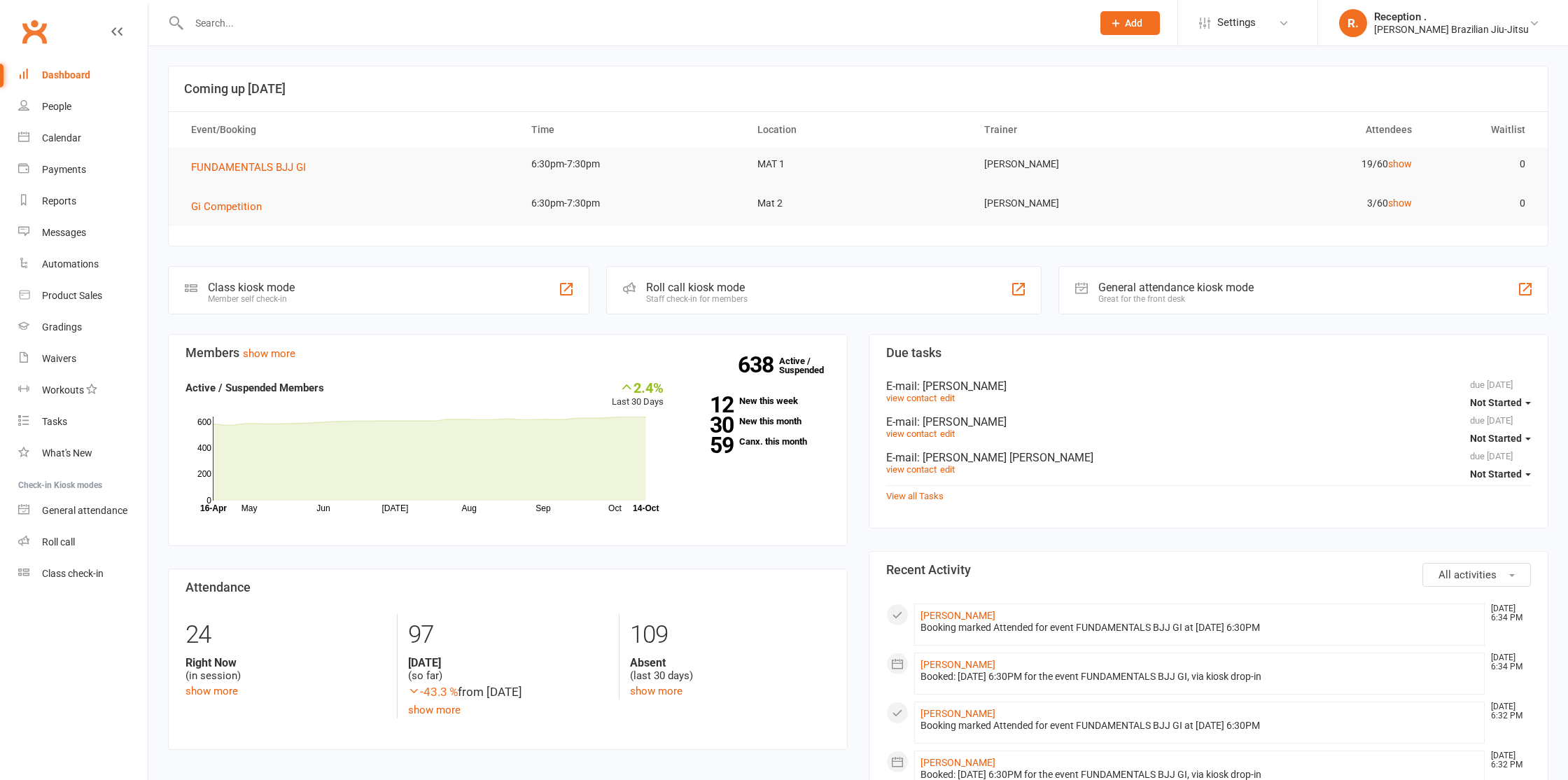
click at [642, 22] on input "text" at bounding box center [633, 22] width 897 height 19
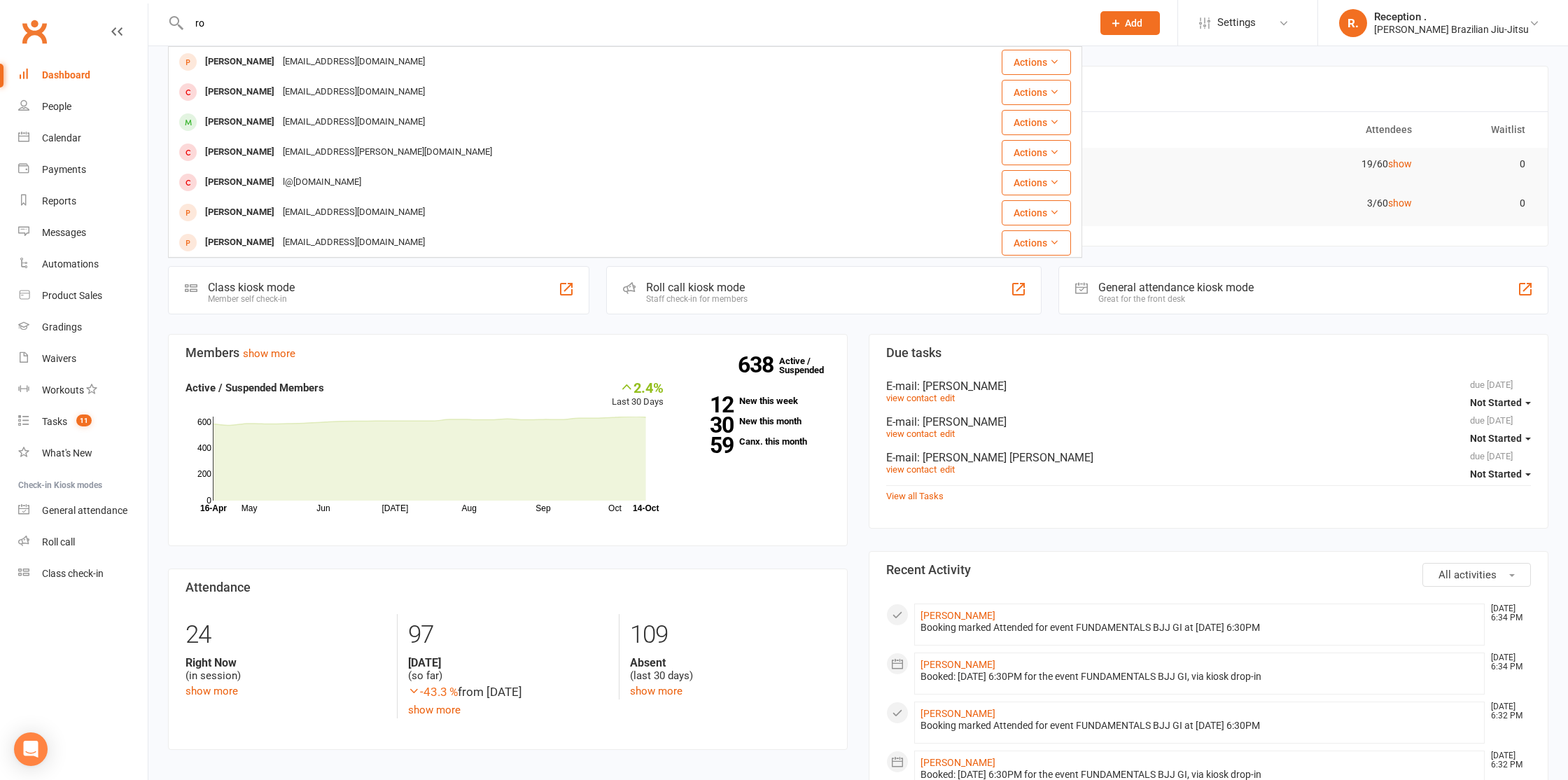
type input "r"
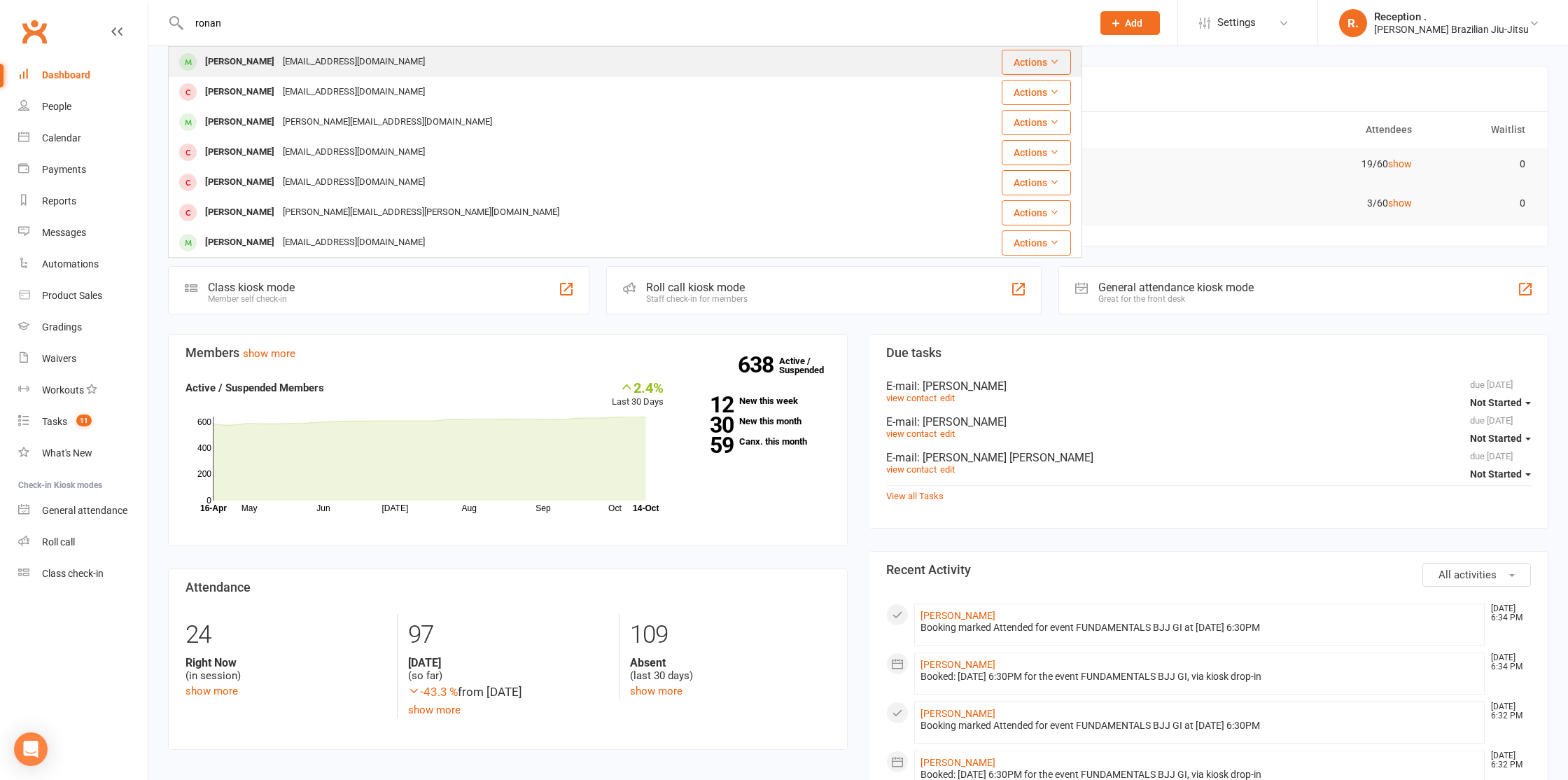
type input "ronan"
click at [555, 60] on div "[PERSON_NAME] [EMAIL_ADDRESS][DOMAIN_NAME]" at bounding box center [549, 62] width 758 height 29
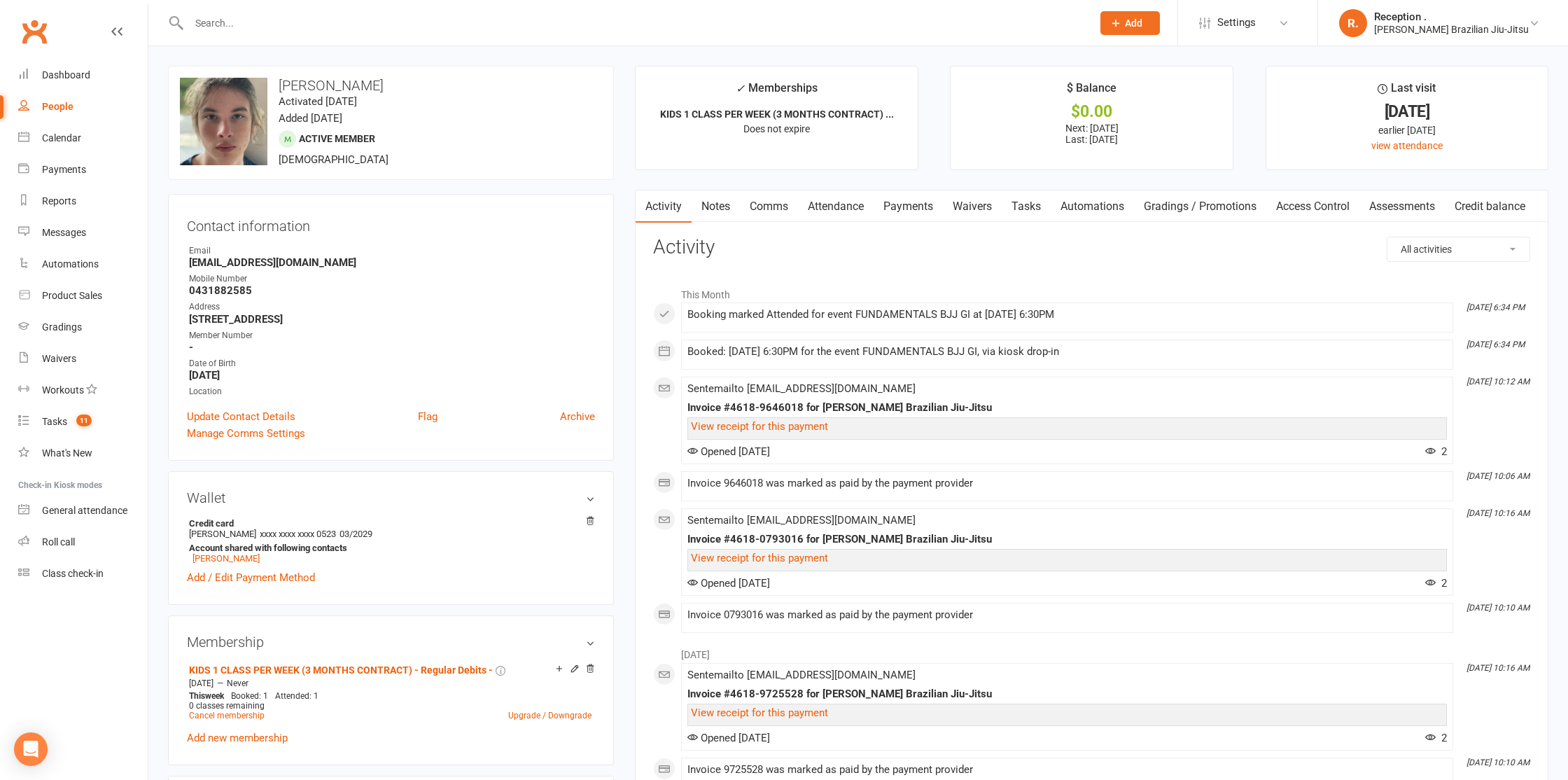
click at [835, 206] on link "Attendance" at bounding box center [836, 207] width 76 height 32
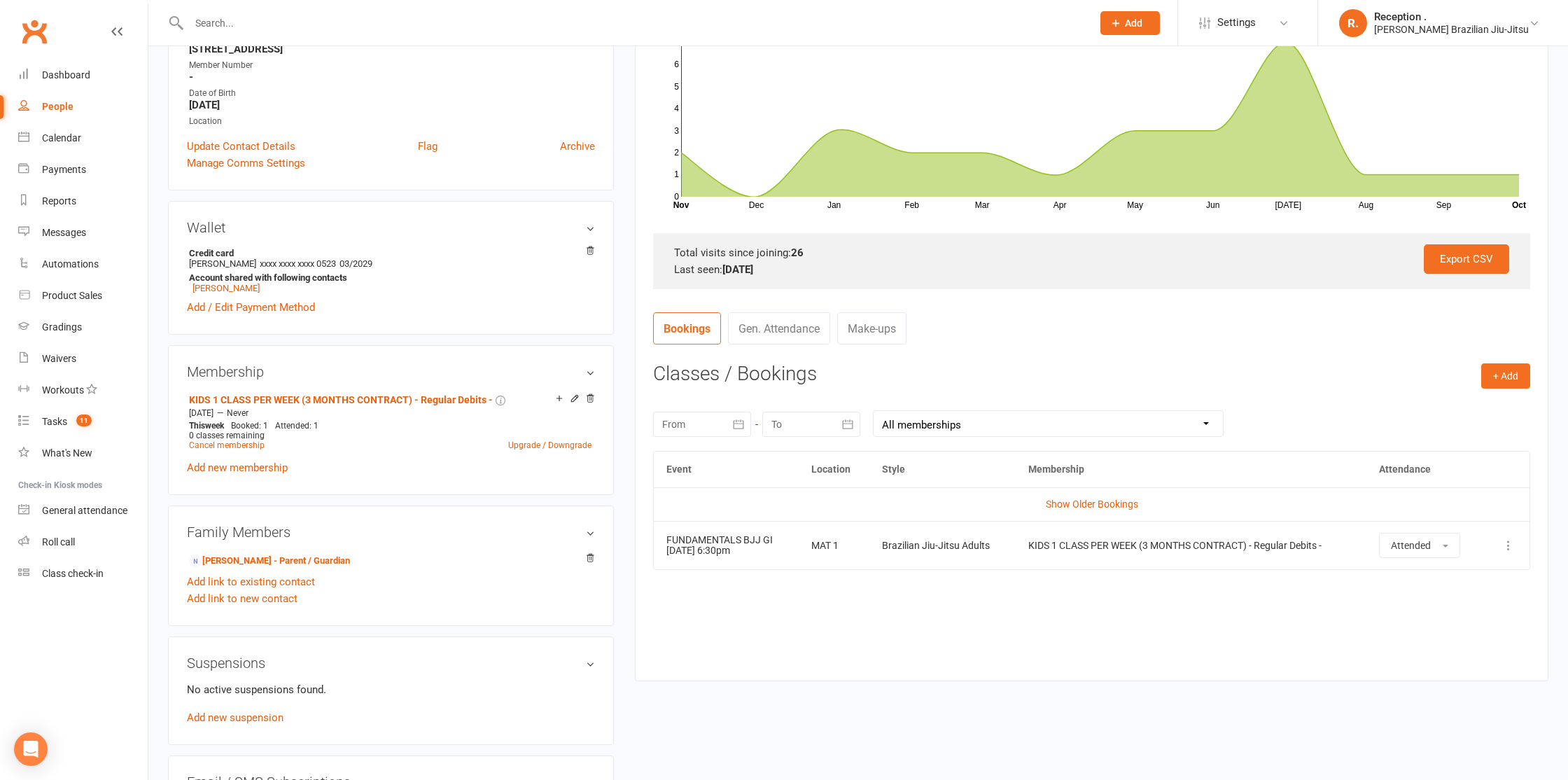
scroll to position [281, 0]
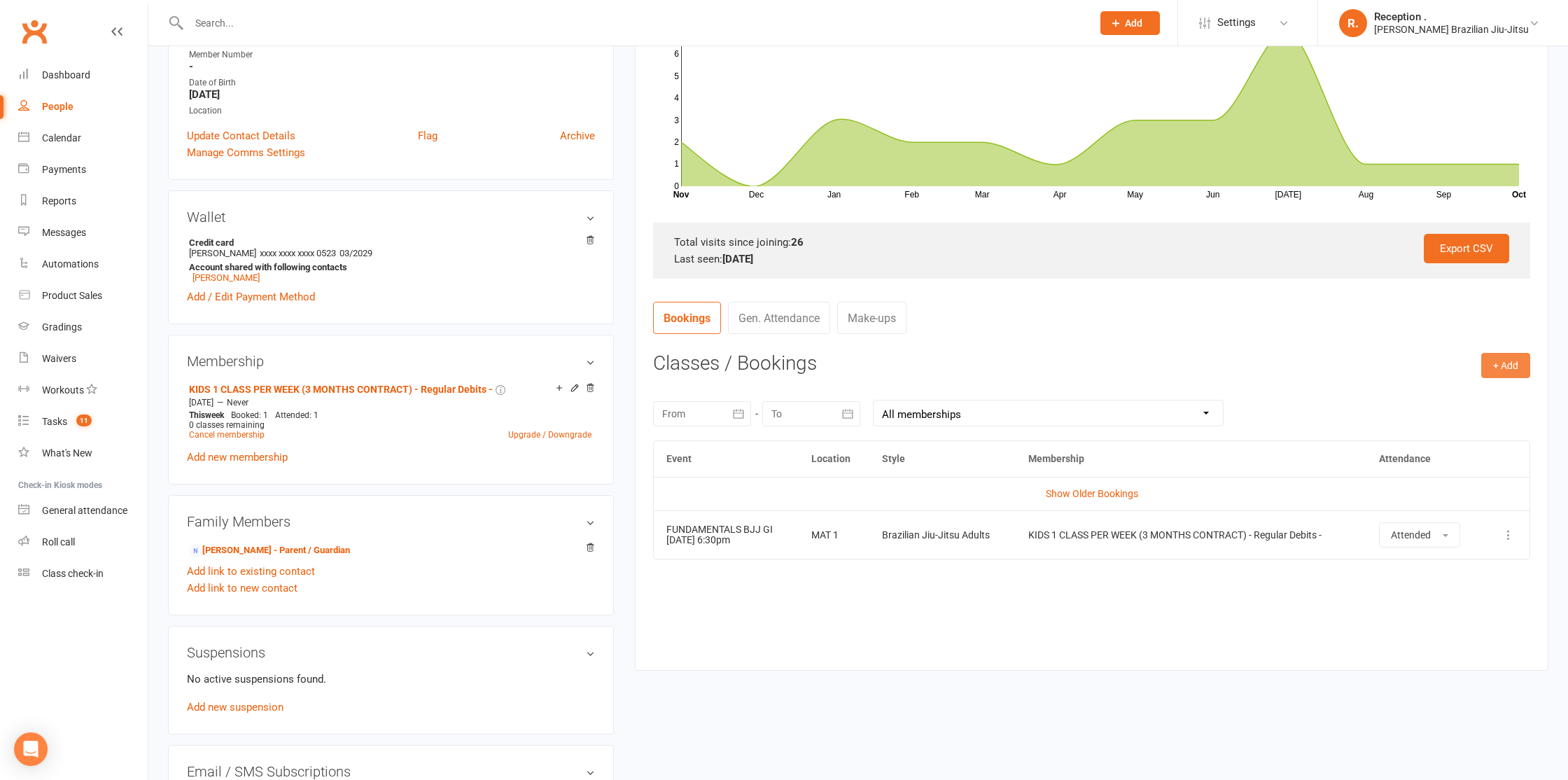
click at [1513, 369] on button "+ Add" at bounding box center [1505, 365] width 49 height 26
click at [1446, 411] on link "Add Appointment" at bounding box center [1460, 425] width 139 height 28
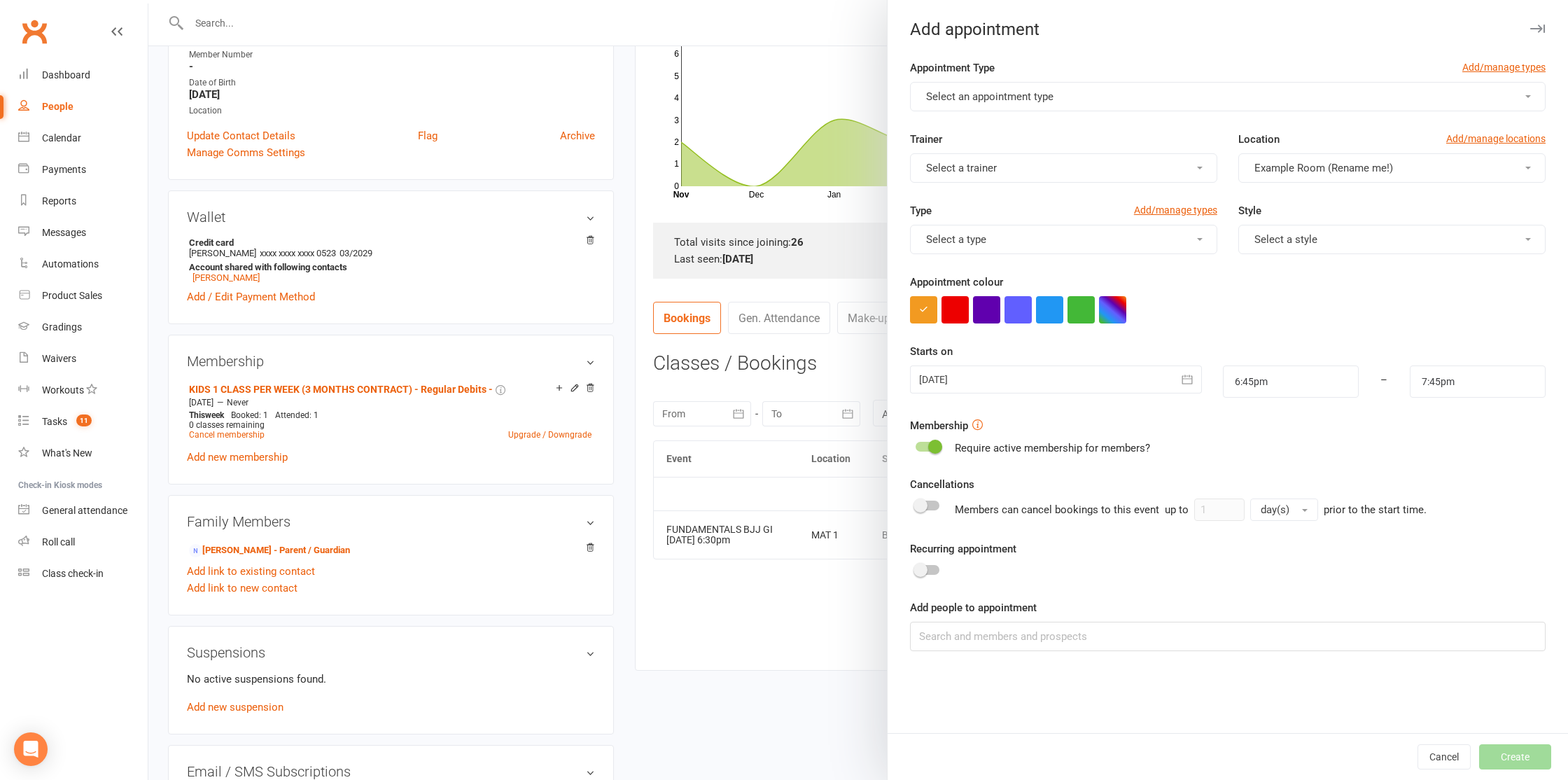
click at [1446, 407] on form "Appointment Type Add/manage types Select an appointment type Trainer Select a t…" at bounding box center [1227, 355] width 635 height 591
drag, startPoint x: 788, startPoint y: 400, endPoint x: 797, endPoint y: 397, distance: 9.5
click at [789, 400] on div at bounding box center [858, 390] width 1419 height 780
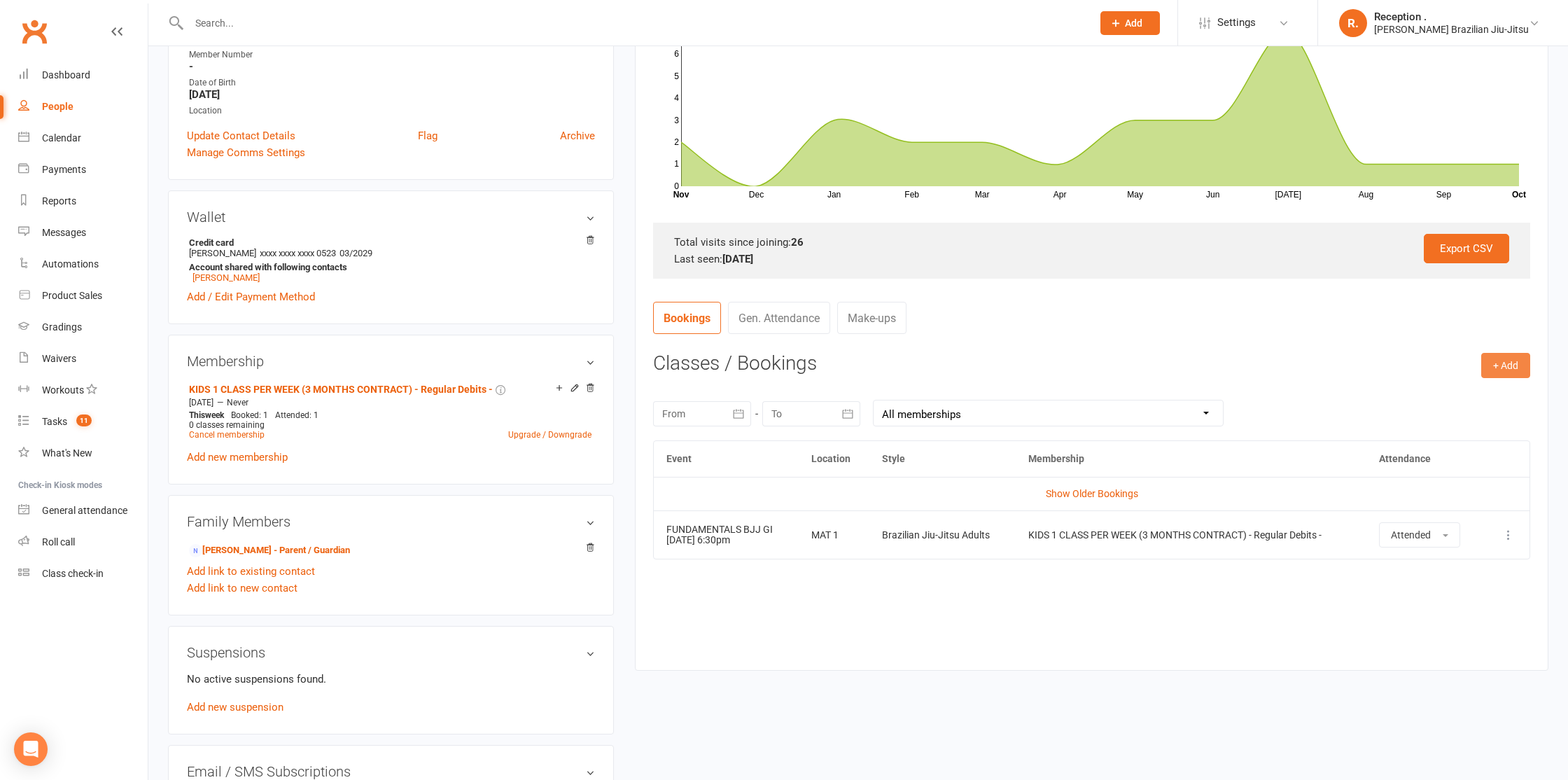
click at [1520, 362] on button "+ Add" at bounding box center [1505, 365] width 49 height 26
click at [1450, 389] on link "Book Event" at bounding box center [1460, 397] width 139 height 28
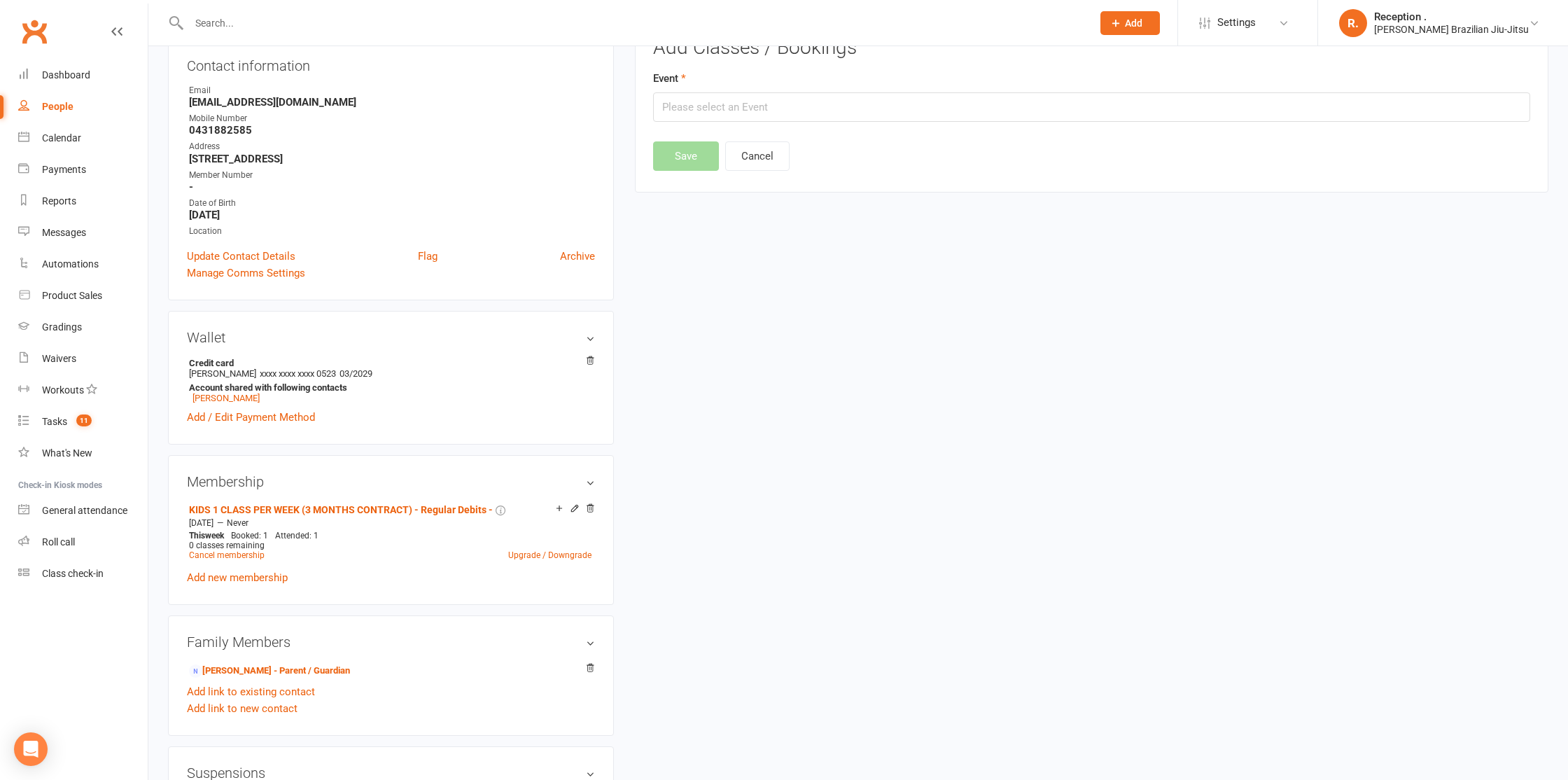
scroll to position [120, 0]
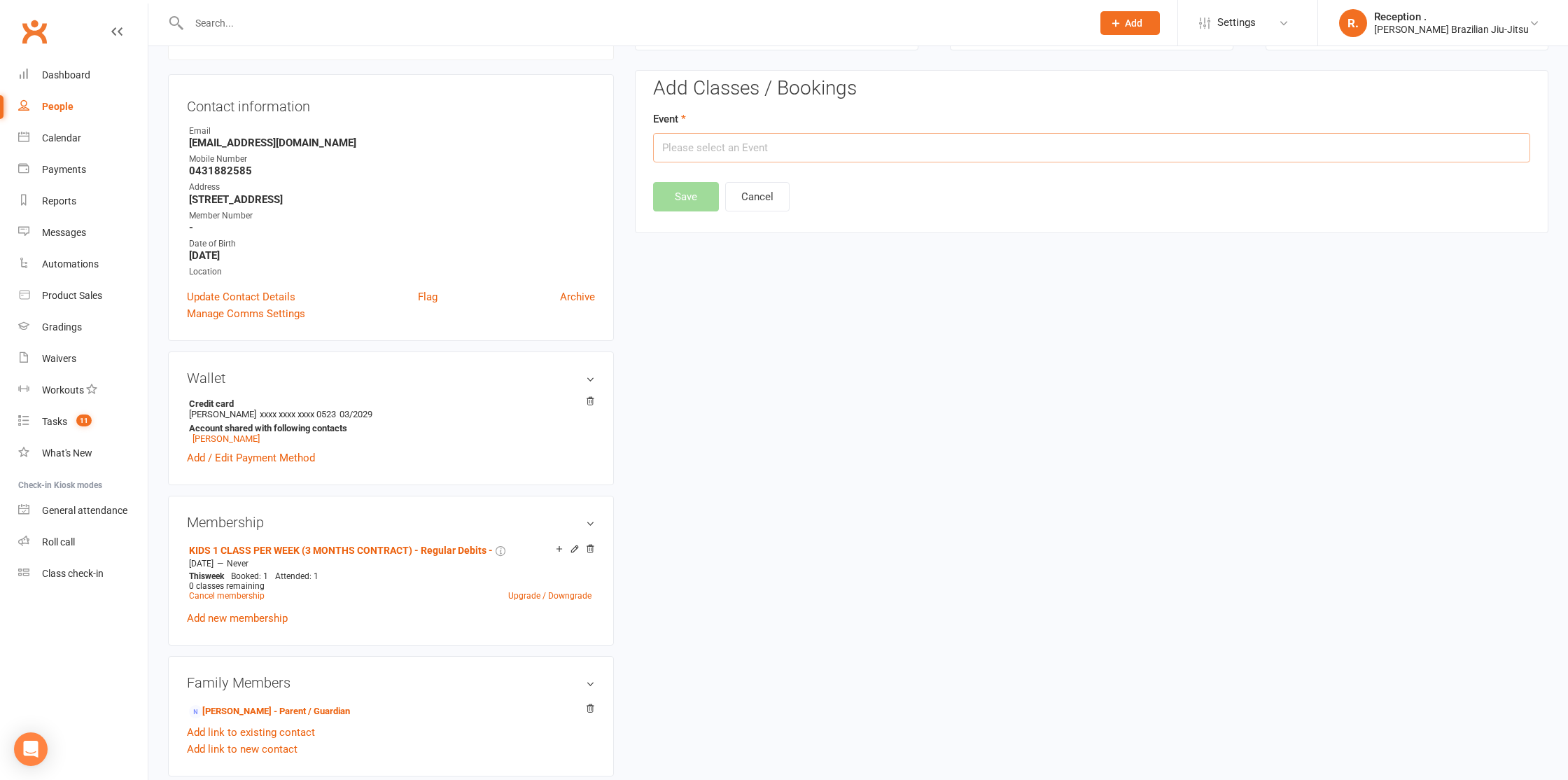
click at [714, 143] on input "text" at bounding box center [1091, 148] width 877 height 29
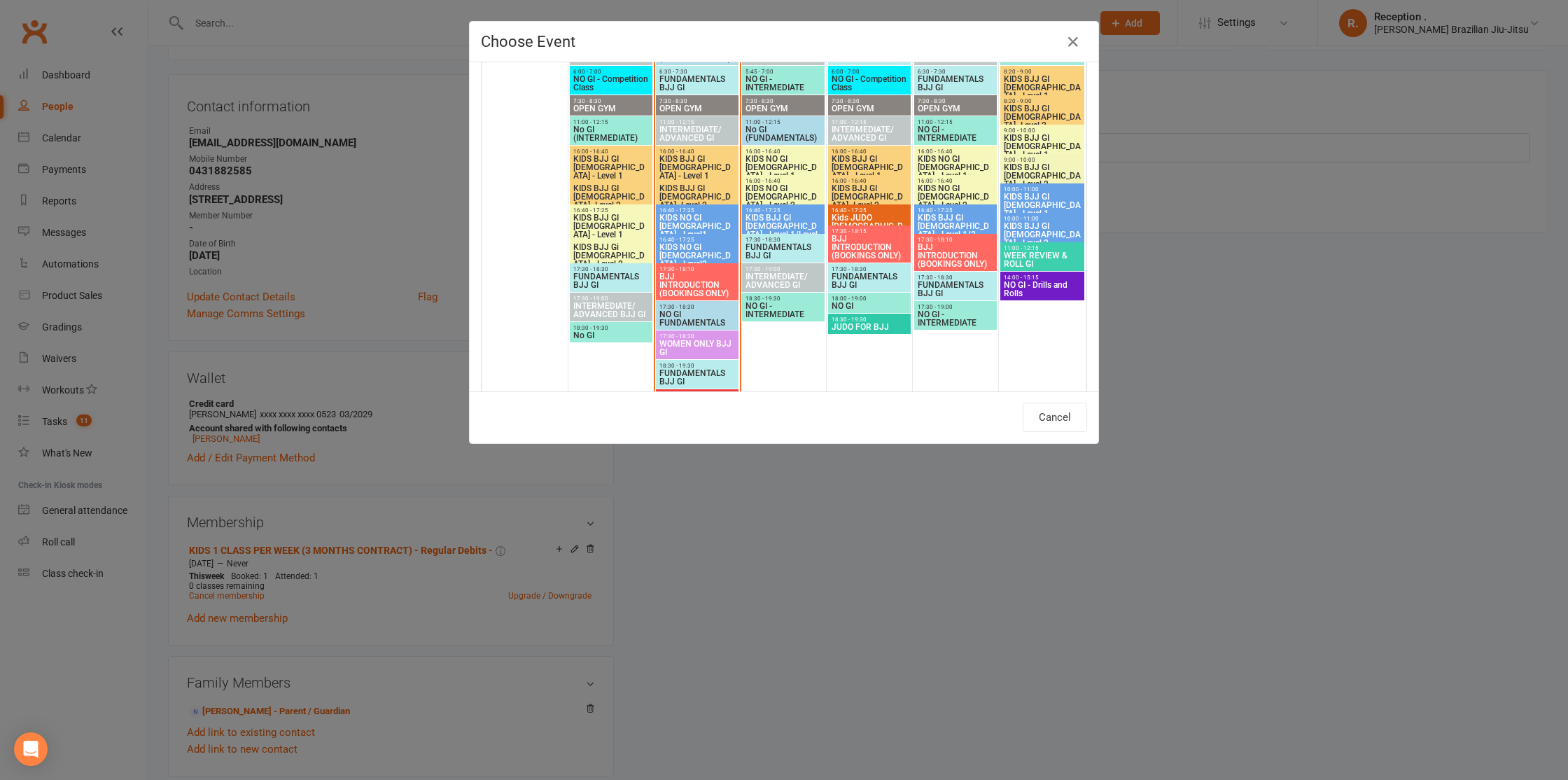
scroll to position [955, 0]
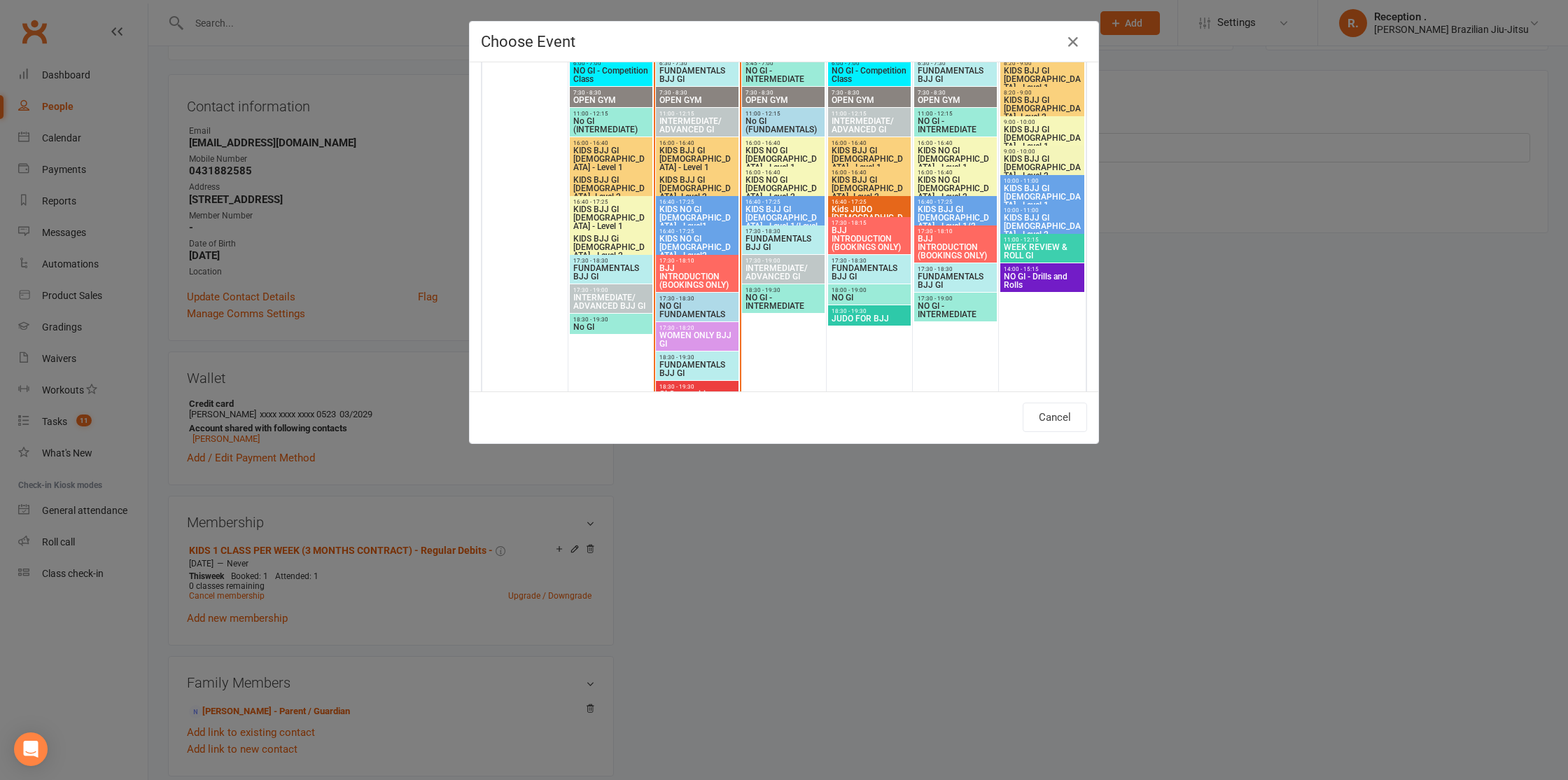
click at [599, 273] on span "FUNDAMENTALS BJJ GI" at bounding box center [611, 272] width 77 height 17
type input "FUNDAMENTALS BJJ GI - [DATE] 5:30:00 PM"
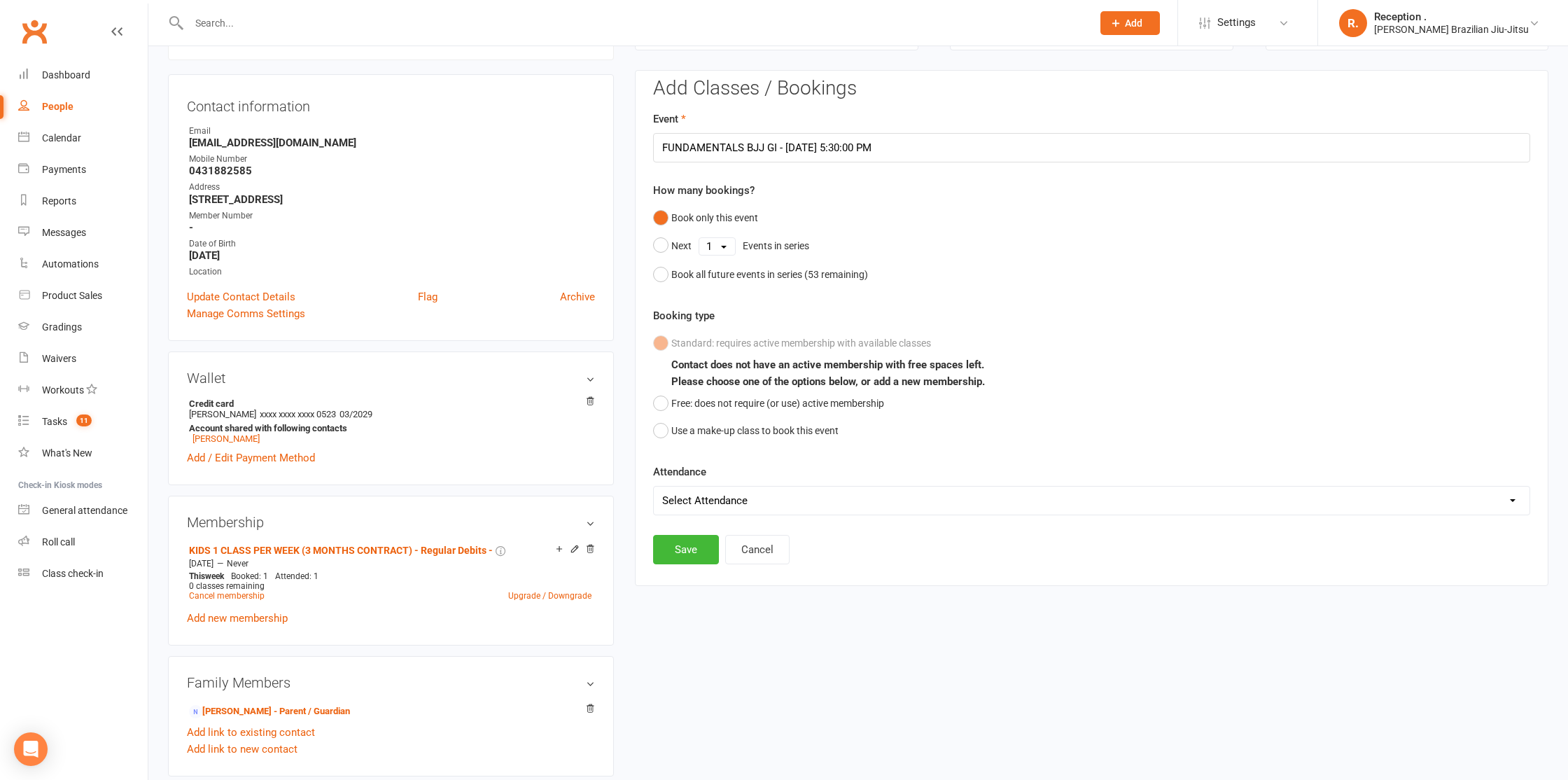
click at [729, 487] on select "Select Attendance Attended Absent" at bounding box center [1091, 501] width 875 height 28
select select "0"
click at [654, 487] on select "Select Attendance Attended Absent" at bounding box center [1091, 501] width 875 height 28
click at [689, 547] on button "Save" at bounding box center [686, 549] width 66 height 29
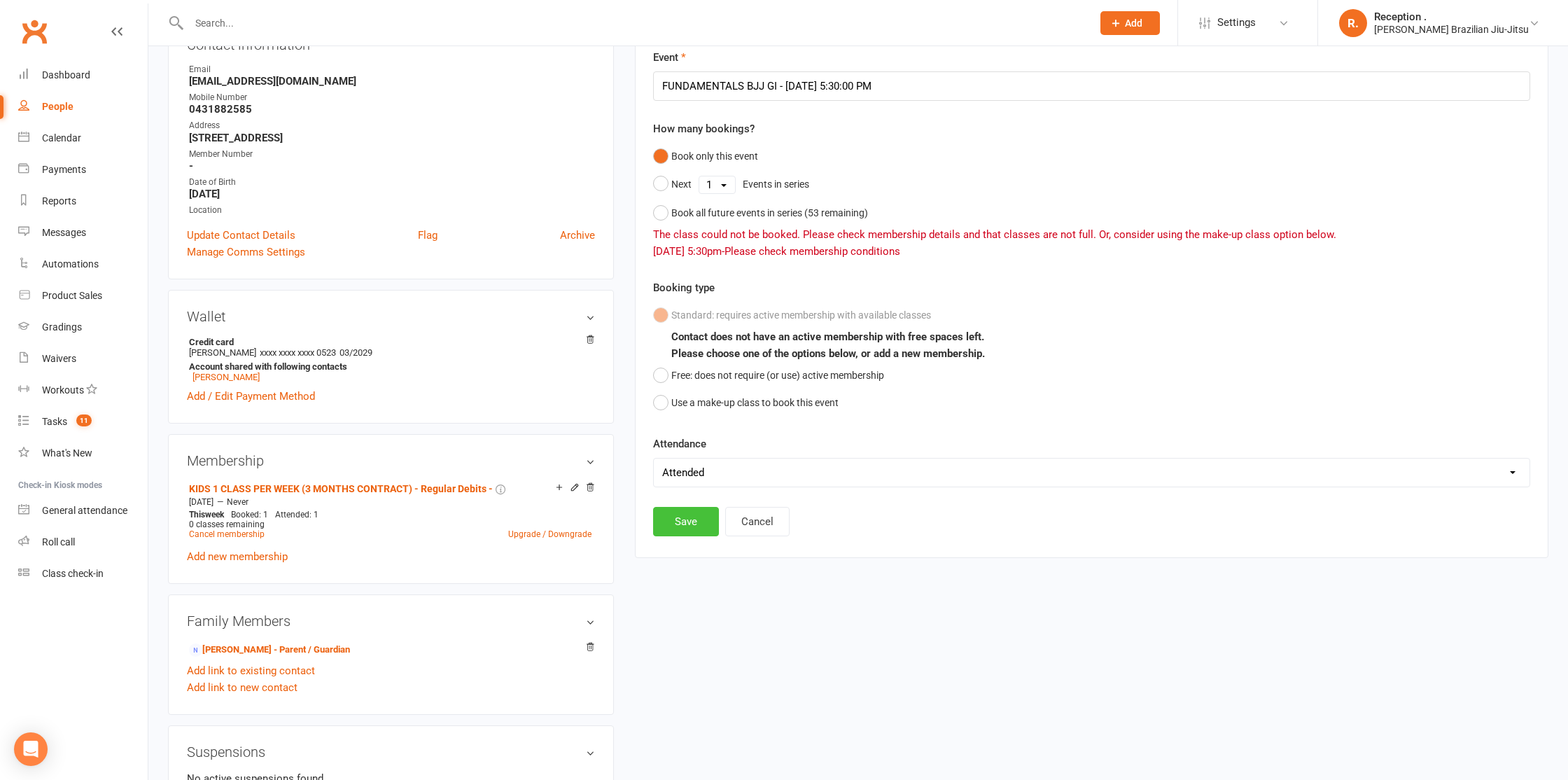
scroll to position [184, 0]
click at [765, 514] on button "Cancel" at bounding box center [757, 518] width 64 height 29
